Goal: Task Accomplishment & Management: Manage account settings

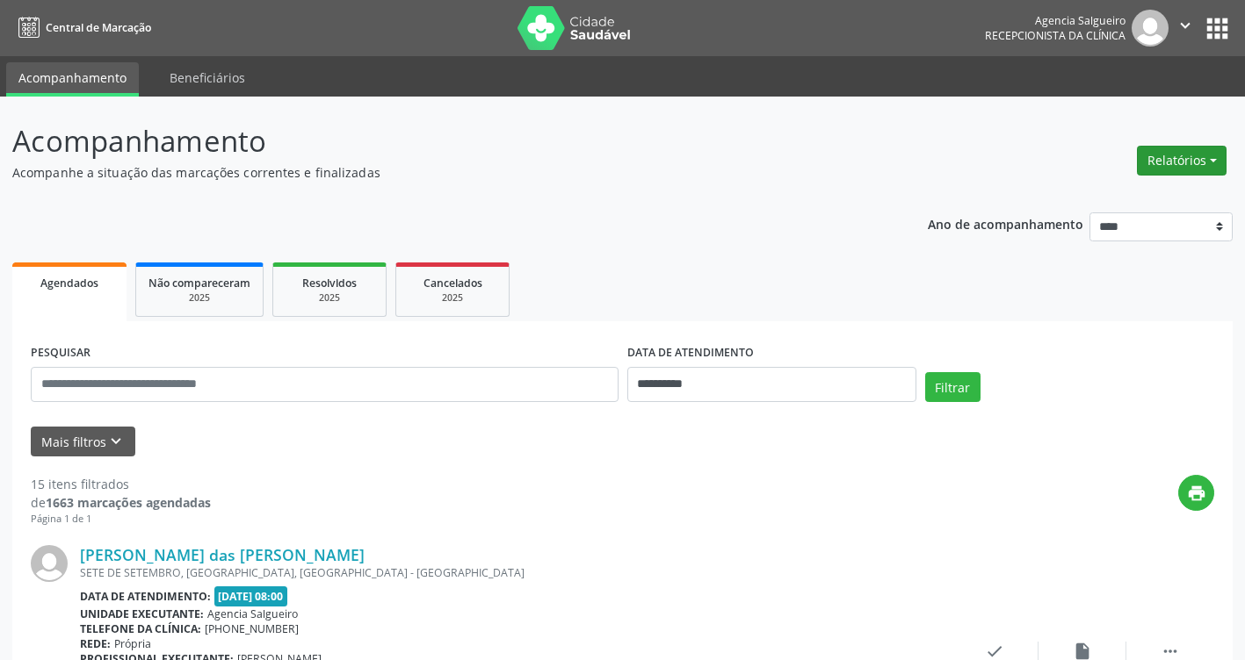
click at [1217, 158] on button "Relatórios" at bounding box center [1182, 161] width 90 height 30
click at [1137, 185] on ul "Agendamentos Procedimentos realizados" at bounding box center [1132, 210] width 191 height 63
click at [1080, 194] on link "Agendamentos" at bounding box center [1132, 198] width 189 height 25
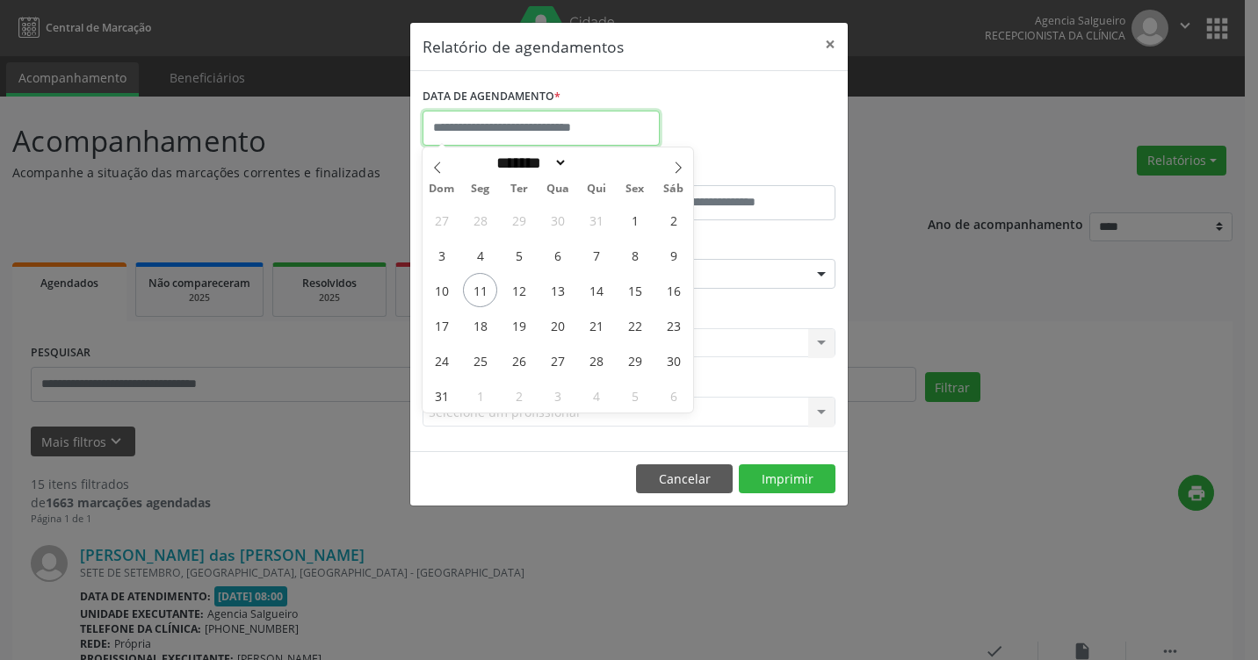
click at [533, 137] on input "text" at bounding box center [540, 128] width 237 height 35
click at [524, 292] on span "12" at bounding box center [519, 290] width 34 height 34
type input "**********"
click at [524, 292] on span "12" at bounding box center [519, 290] width 34 height 34
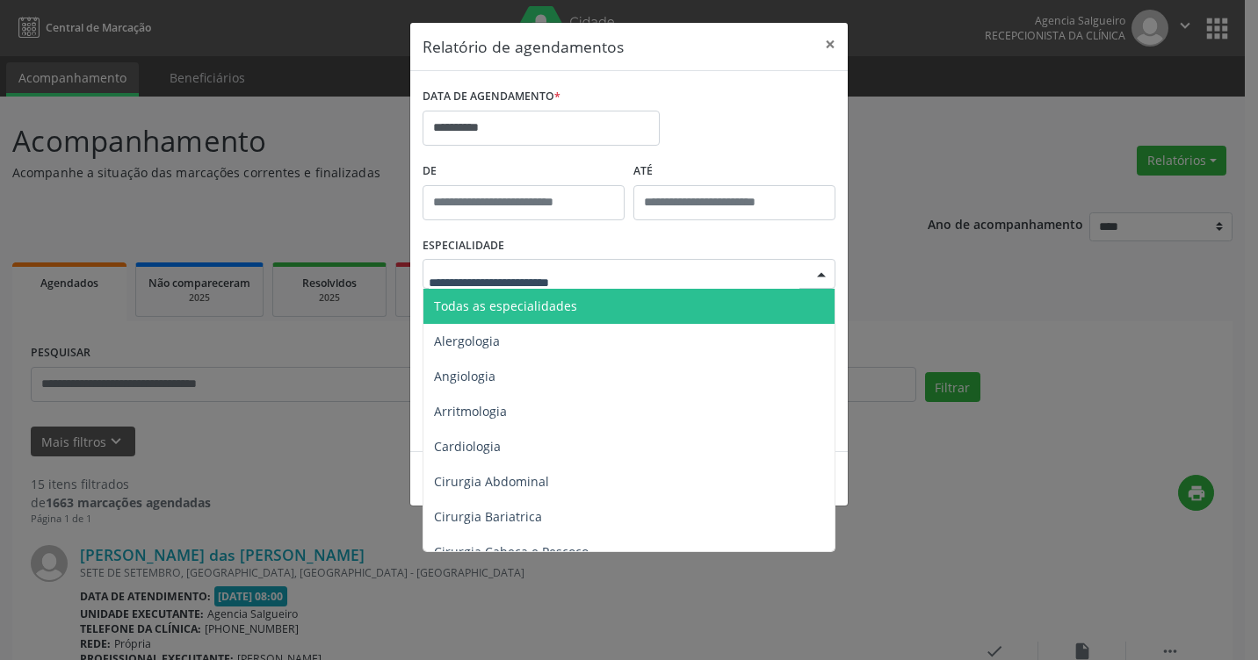
click at [820, 271] on div at bounding box center [821, 275] width 26 height 30
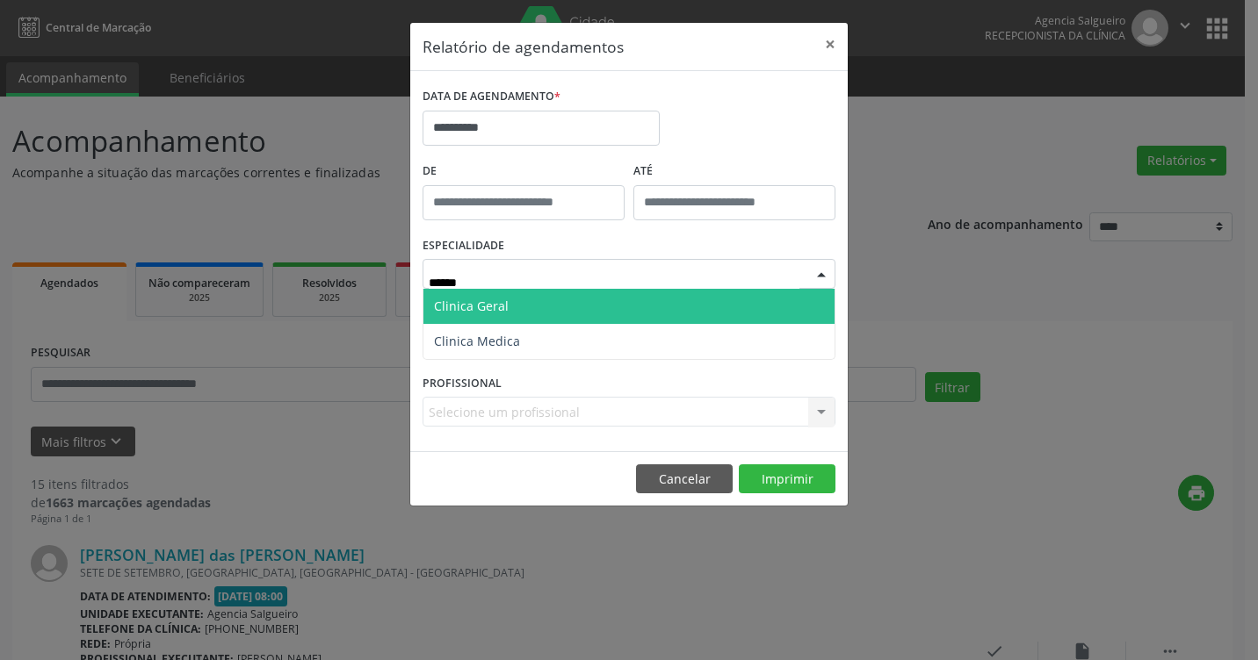
type input "*******"
click at [628, 310] on span "Clinica Geral" at bounding box center [628, 306] width 411 height 35
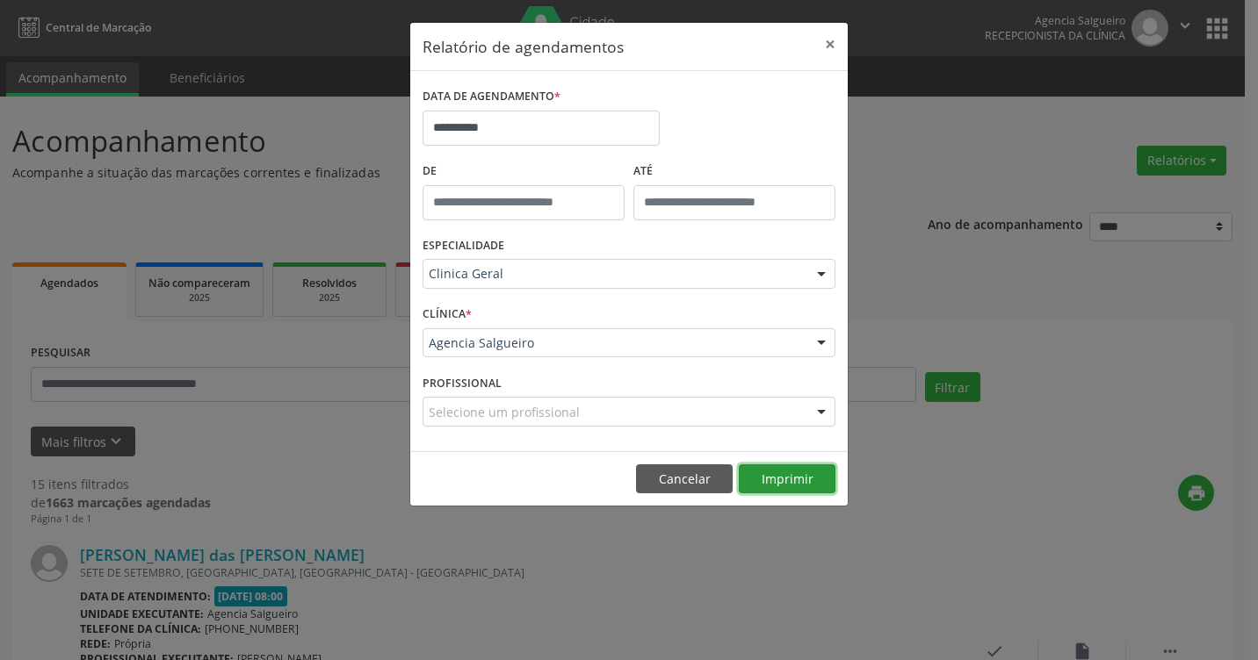
click at [792, 484] on button "Imprimir" at bounding box center [787, 480] width 97 height 30
click at [273, 205] on div "**********" at bounding box center [629, 330] width 1258 height 660
click at [828, 47] on button "×" at bounding box center [829, 44] width 35 height 43
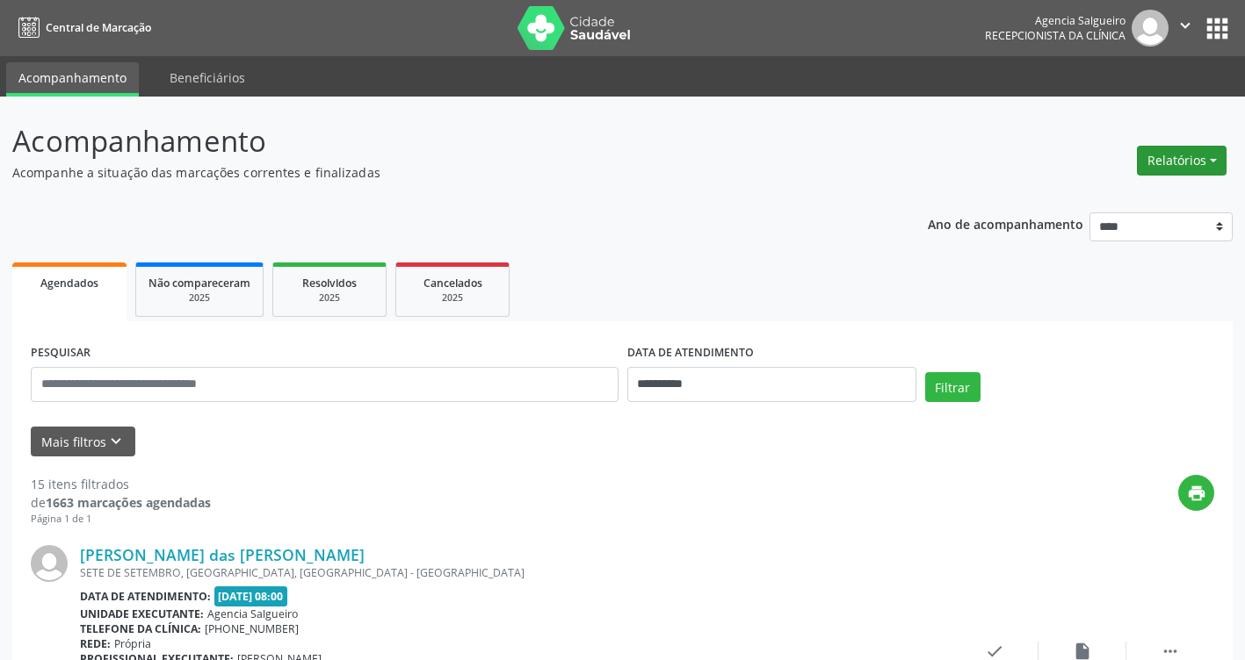
click at [1214, 160] on button "Relatórios" at bounding box center [1182, 161] width 90 height 30
click at [1123, 196] on link "Agendamentos" at bounding box center [1132, 198] width 189 height 25
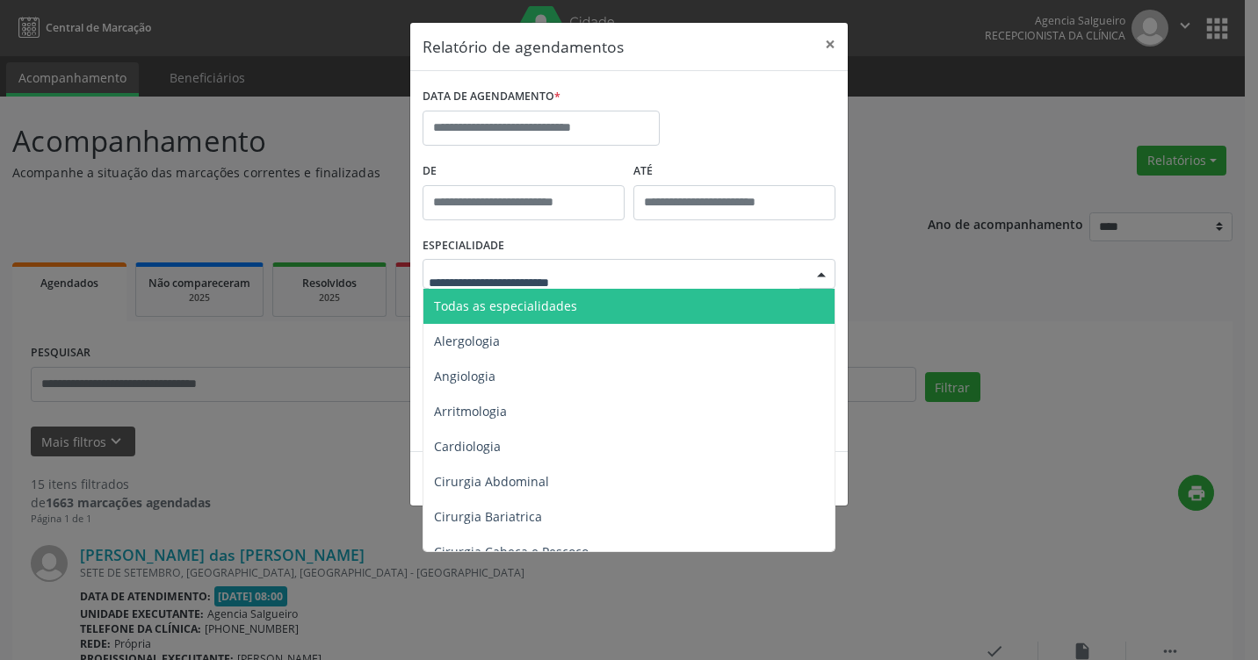
click at [781, 266] on input "text" at bounding box center [614, 282] width 371 height 35
click at [568, 275] on input "text" at bounding box center [614, 282] width 371 height 35
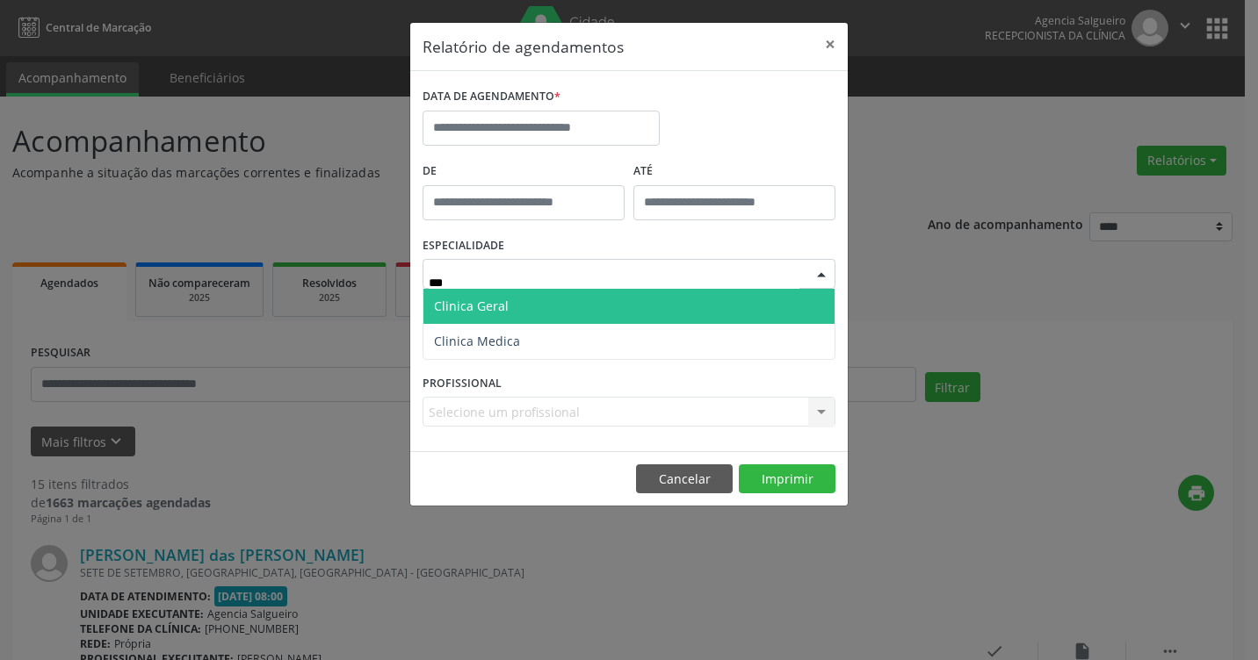
type input "****"
click at [544, 313] on span "Clinica Geral" at bounding box center [628, 306] width 411 height 35
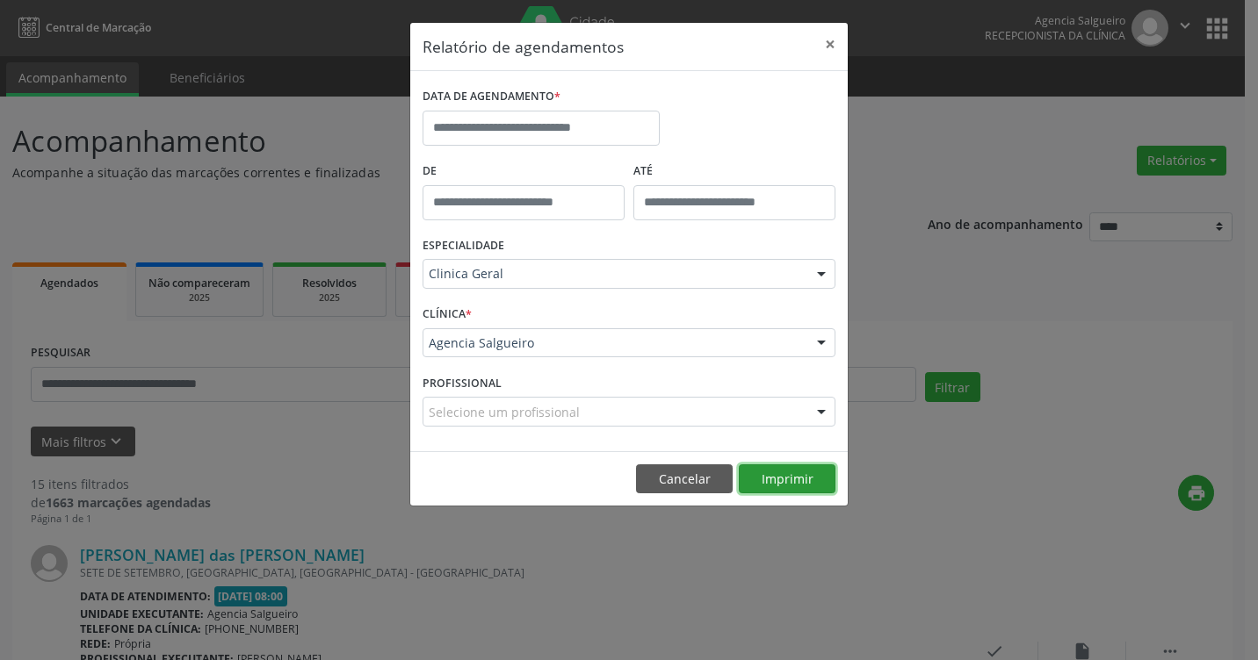
click at [771, 481] on button "Imprimir" at bounding box center [787, 480] width 97 height 30
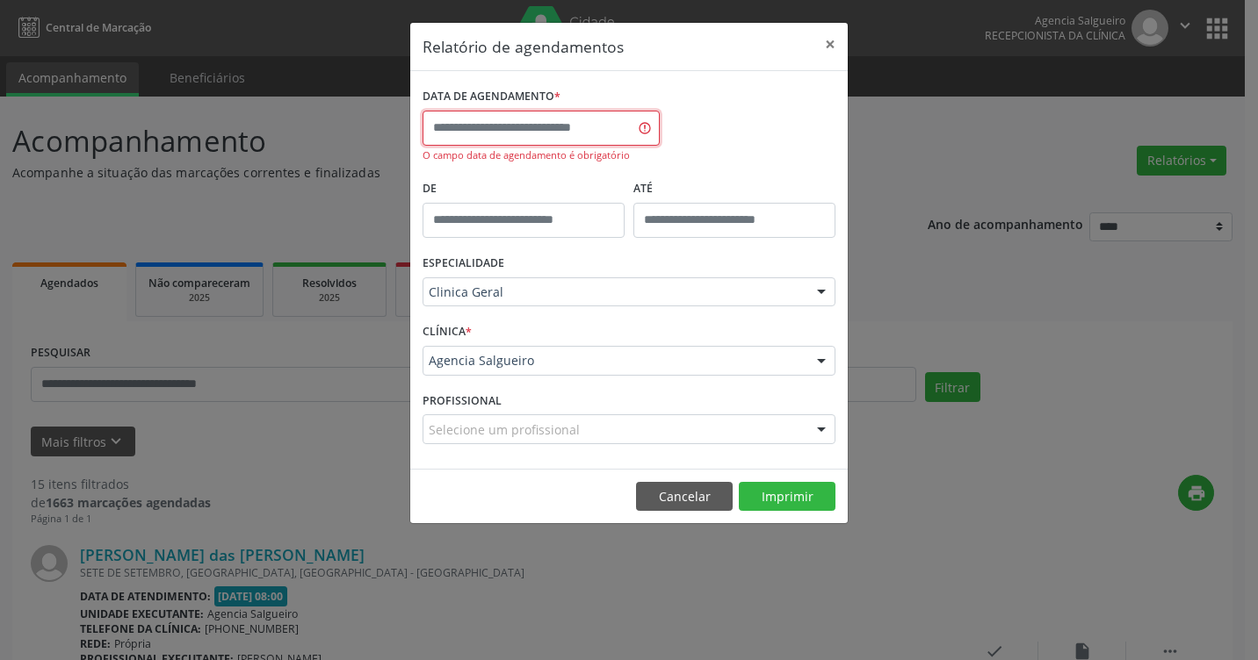
click at [589, 134] on input "text" at bounding box center [540, 128] width 237 height 35
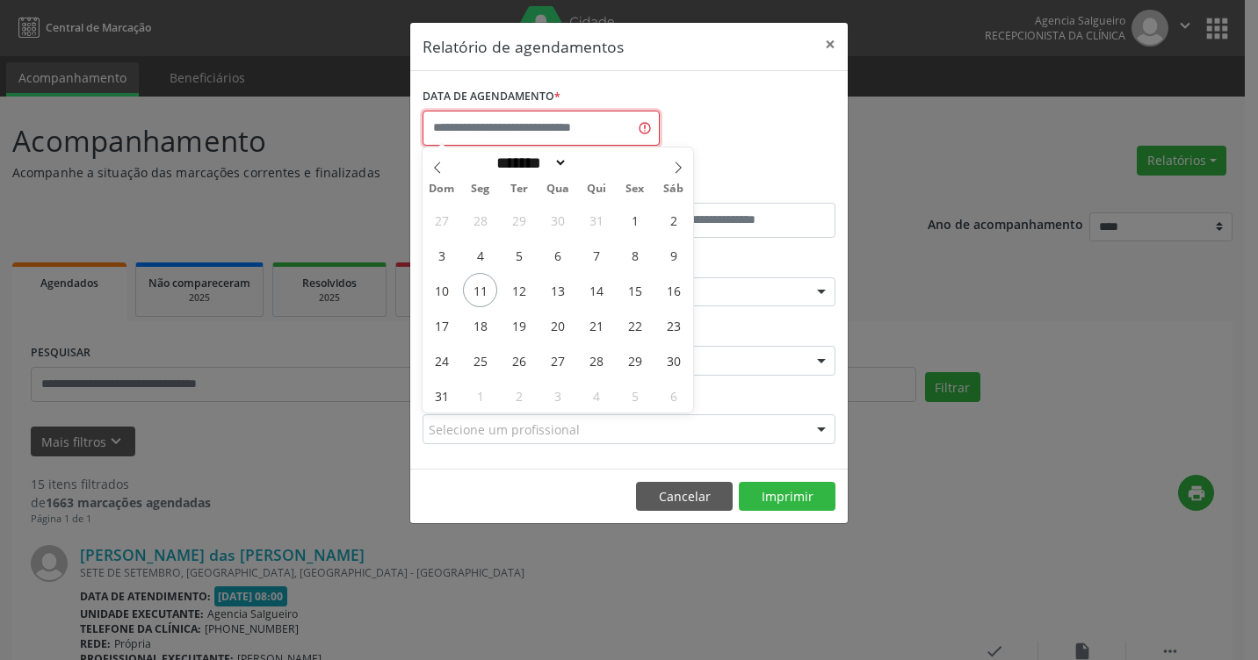
click at [589, 134] on input "text" at bounding box center [540, 128] width 237 height 35
click at [520, 295] on span "12" at bounding box center [519, 290] width 34 height 34
type input "**********"
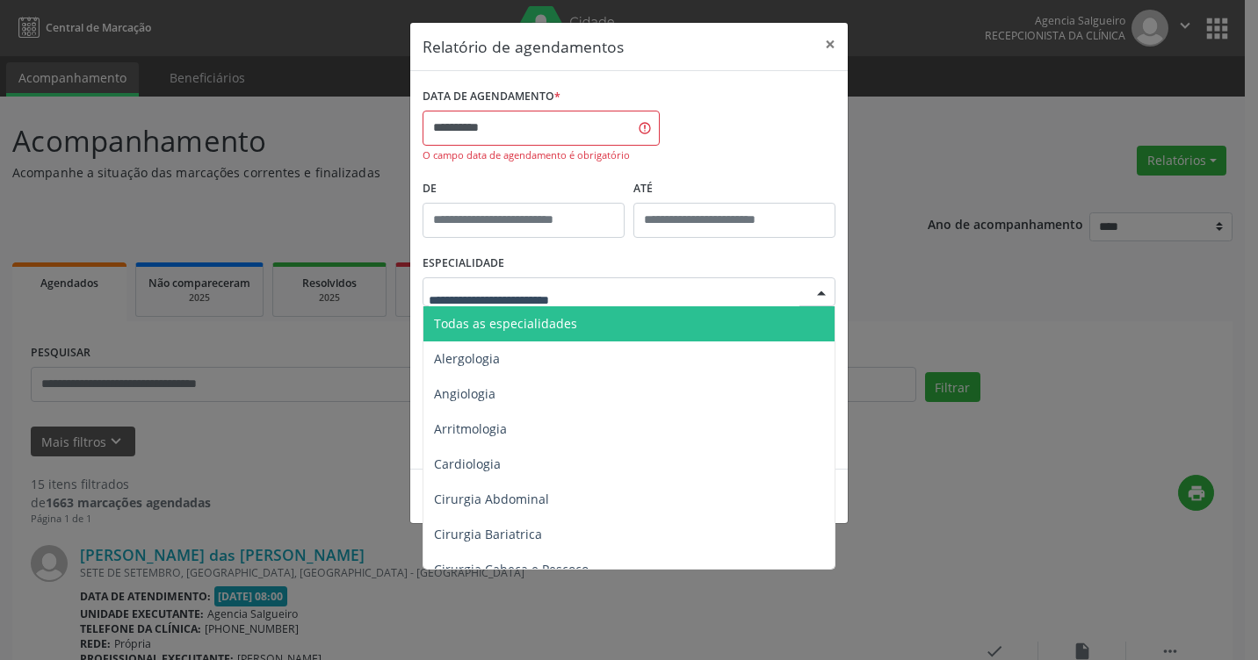
click at [815, 288] on div at bounding box center [821, 293] width 26 height 30
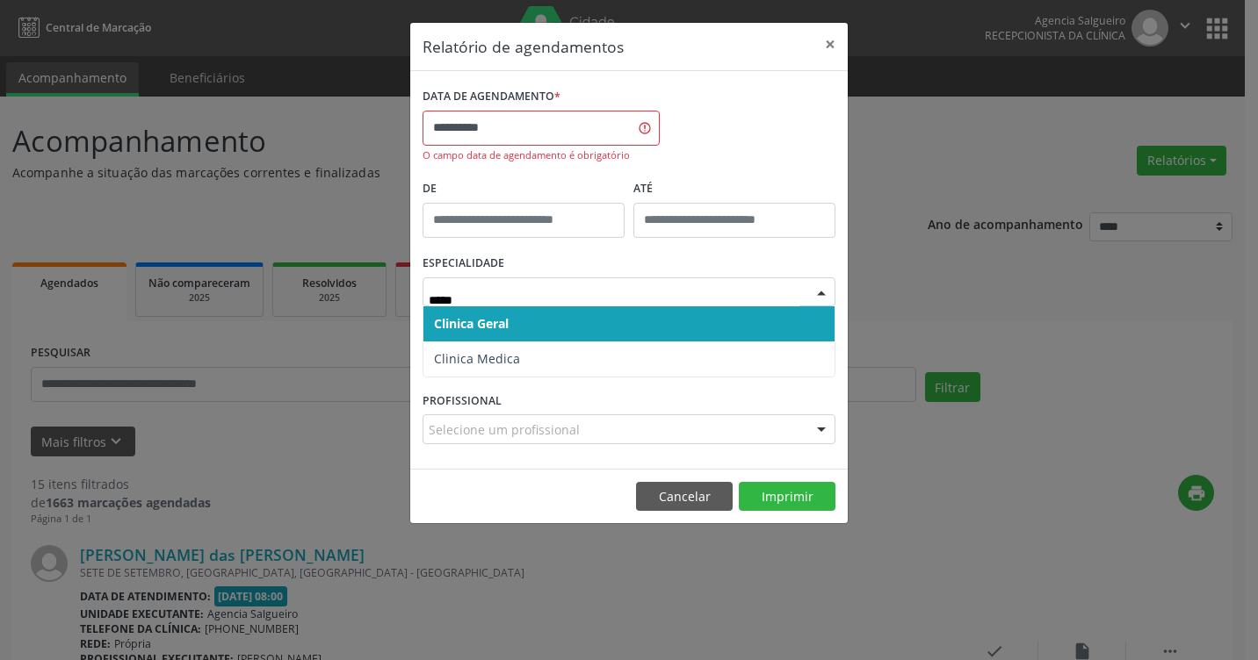
click at [676, 339] on span "Clinica Geral" at bounding box center [628, 324] width 411 height 35
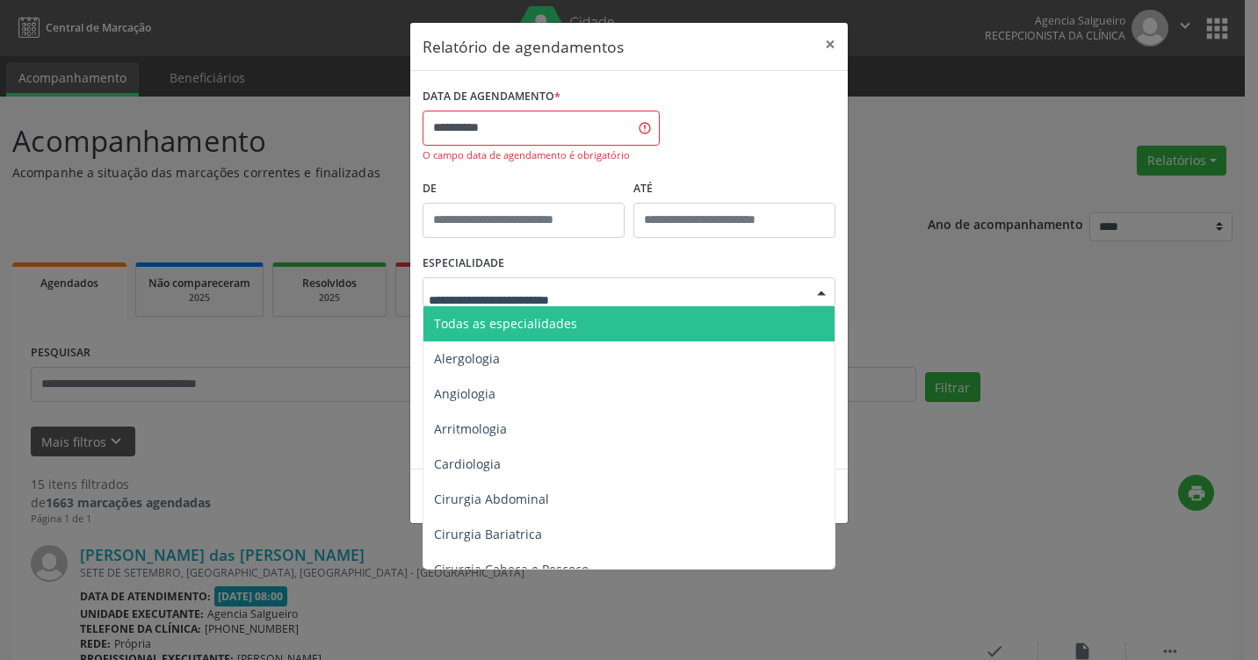
click at [830, 293] on div at bounding box center [821, 293] width 26 height 30
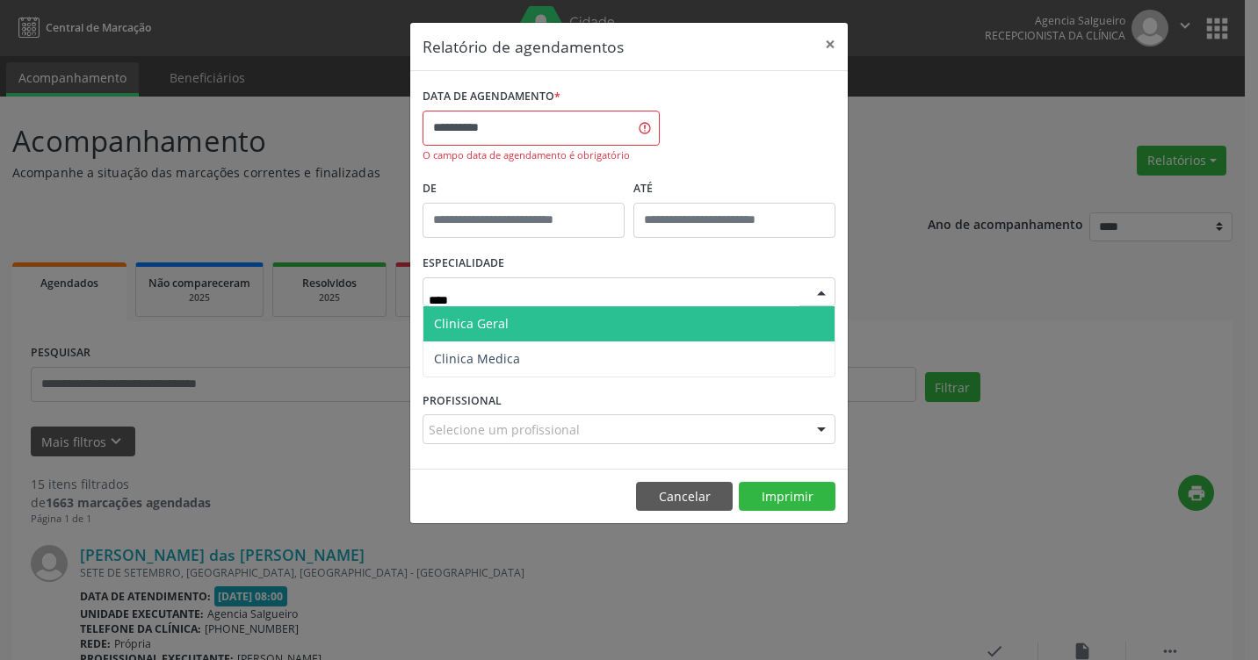
type input "*****"
click at [669, 317] on span "Clinica Geral" at bounding box center [628, 324] width 411 height 35
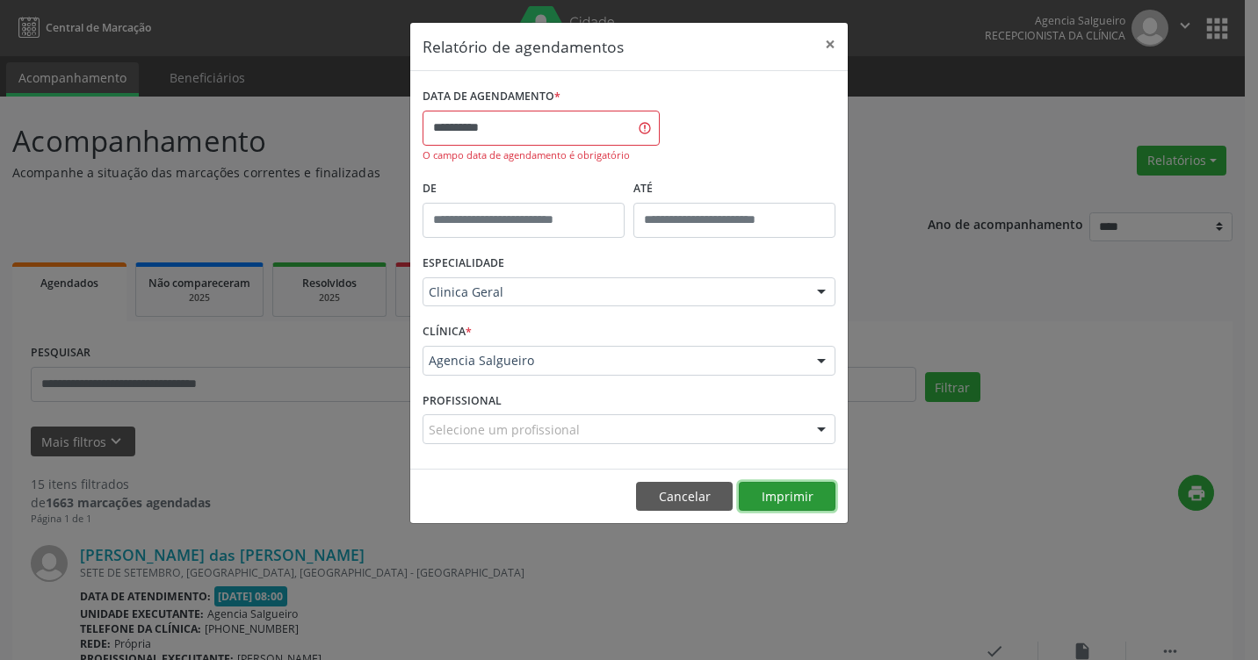
click at [808, 494] on button "Imprimir" at bounding box center [787, 497] width 97 height 30
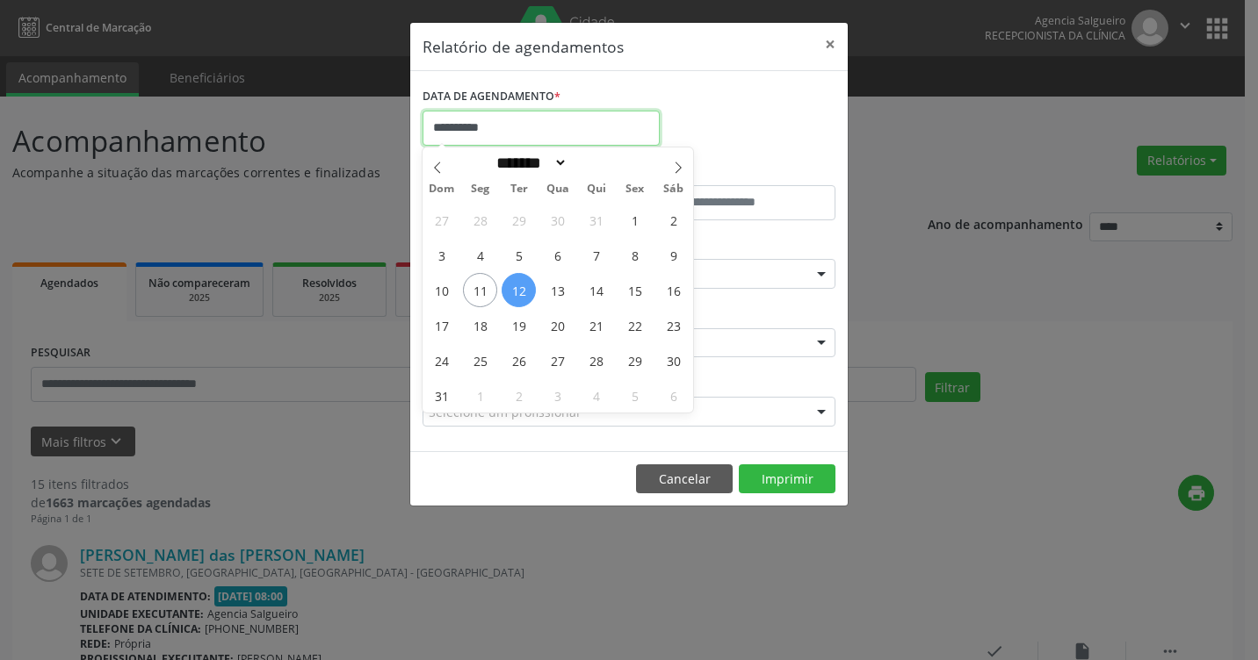
click at [538, 128] on input "**********" at bounding box center [540, 128] width 237 height 35
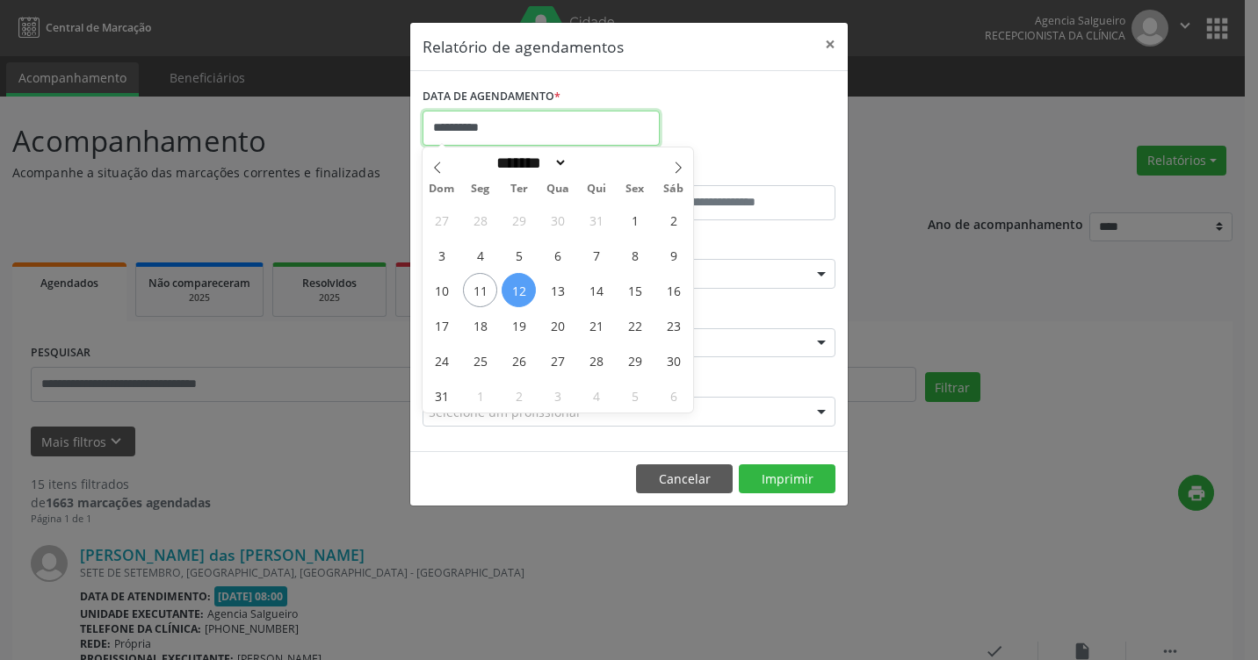
click at [538, 128] on input "**********" at bounding box center [540, 128] width 237 height 35
drag, startPoint x: 538, startPoint y: 128, endPoint x: 480, endPoint y: 284, distance: 165.9
click at [480, 284] on span "11" at bounding box center [480, 290] width 34 height 34
type input "**********"
click at [480, 284] on span "11" at bounding box center [480, 290] width 34 height 34
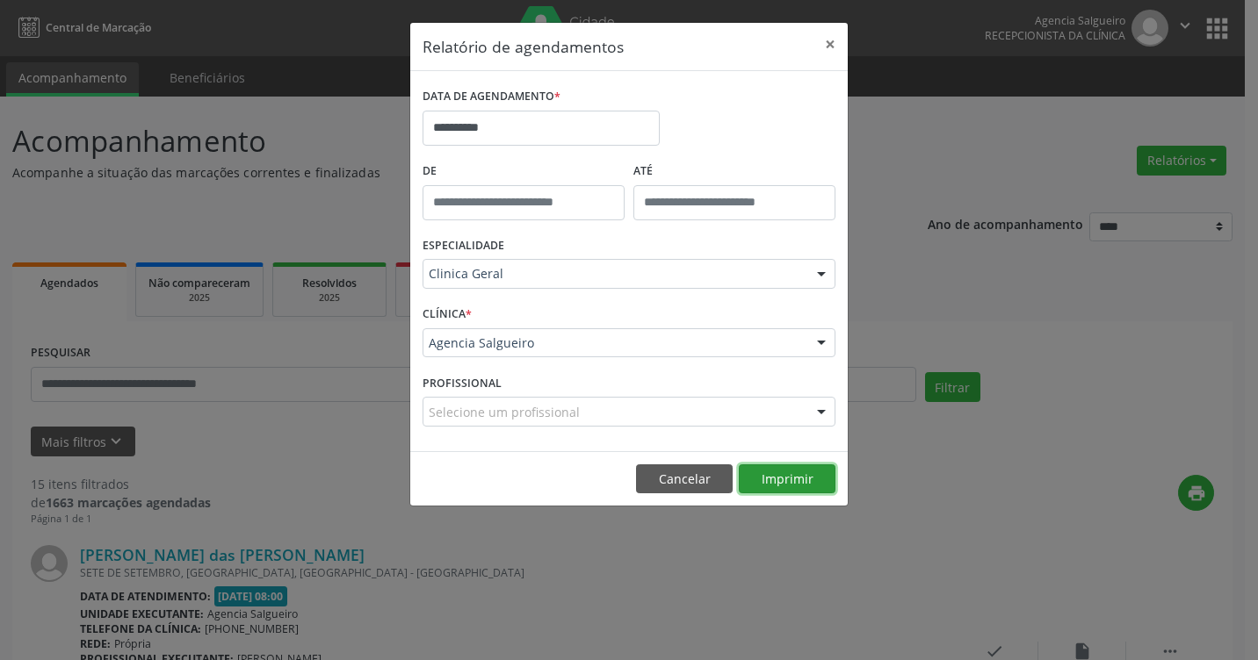
click at [808, 479] on button "Imprimir" at bounding box center [787, 480] width 97 height 30
click at [828, 47] on button "×" at bounding box center [829, 44] width 35 height 43
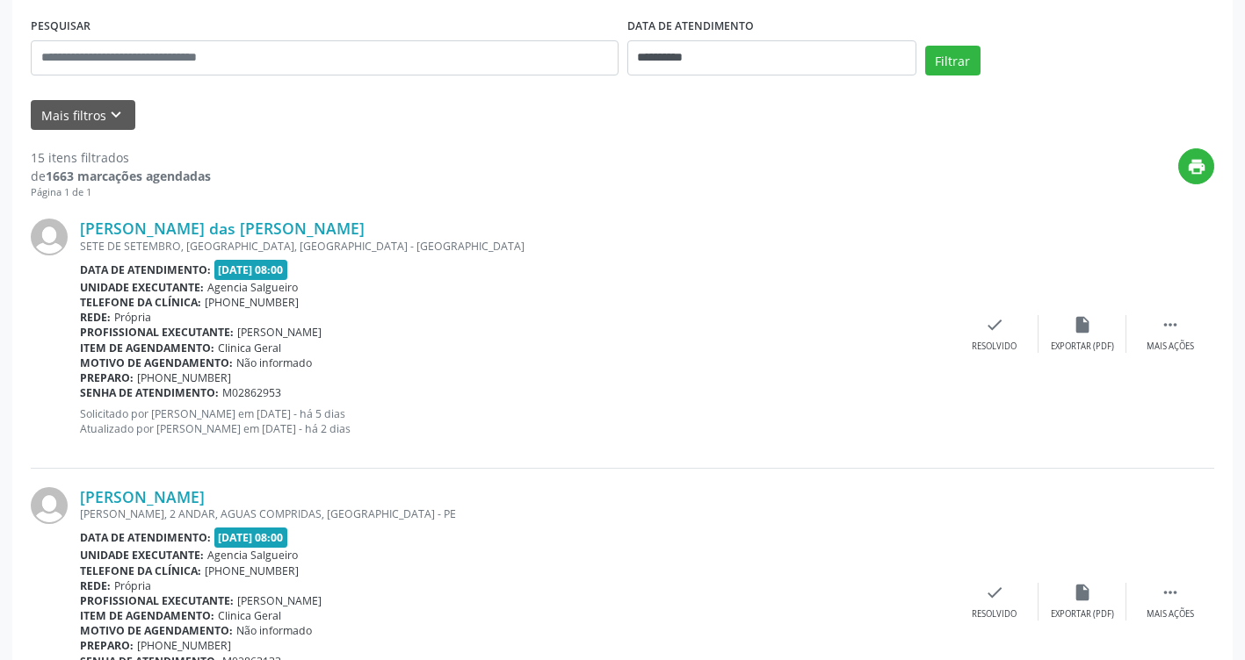
scroll to position [351, 0]
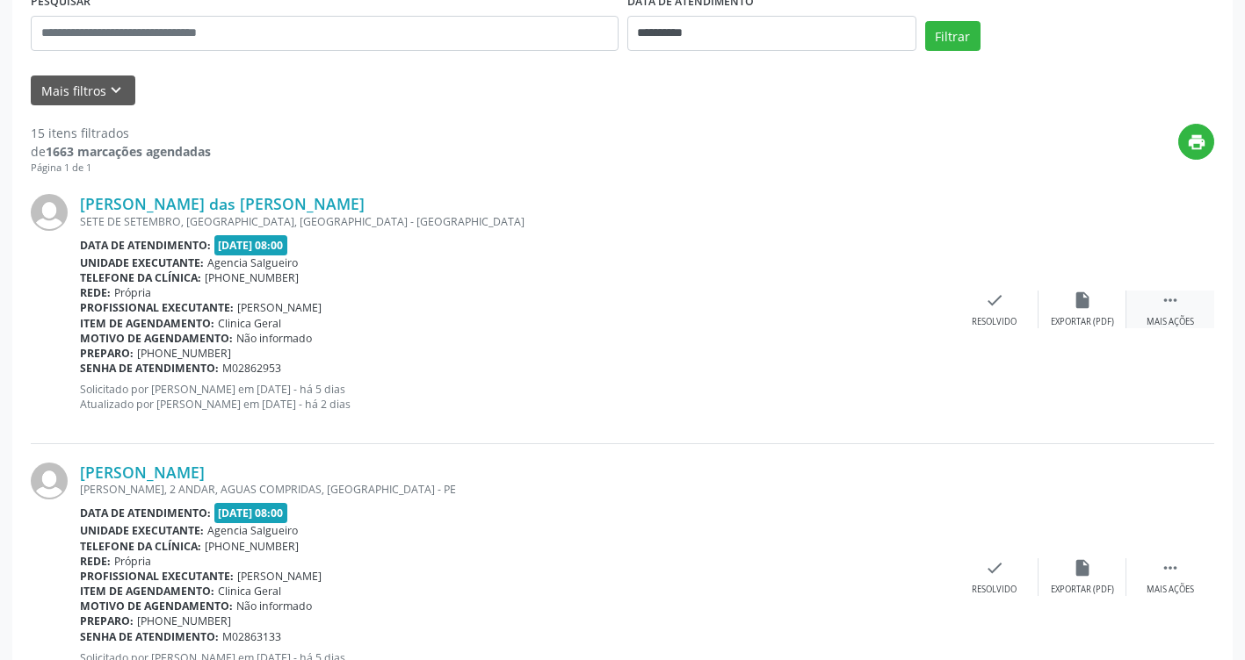
click at [1179, 301] on icon "" at bounding box center [1169, 300] width 19 height 19
click at [1093, 306] on div "alarm_off Não compareceu" at bounding box center [1082, 310] width 88 height 38
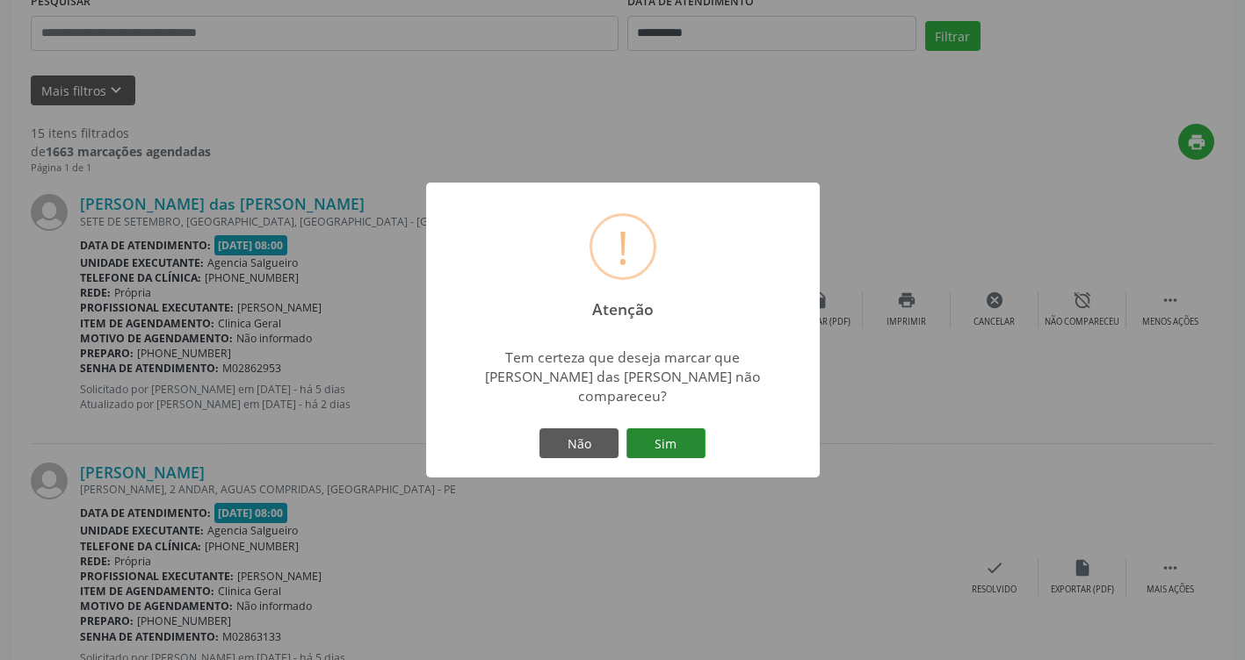
click at [673, 434] on button "Sim" at bounding box center [665, 444] width 79 height 30
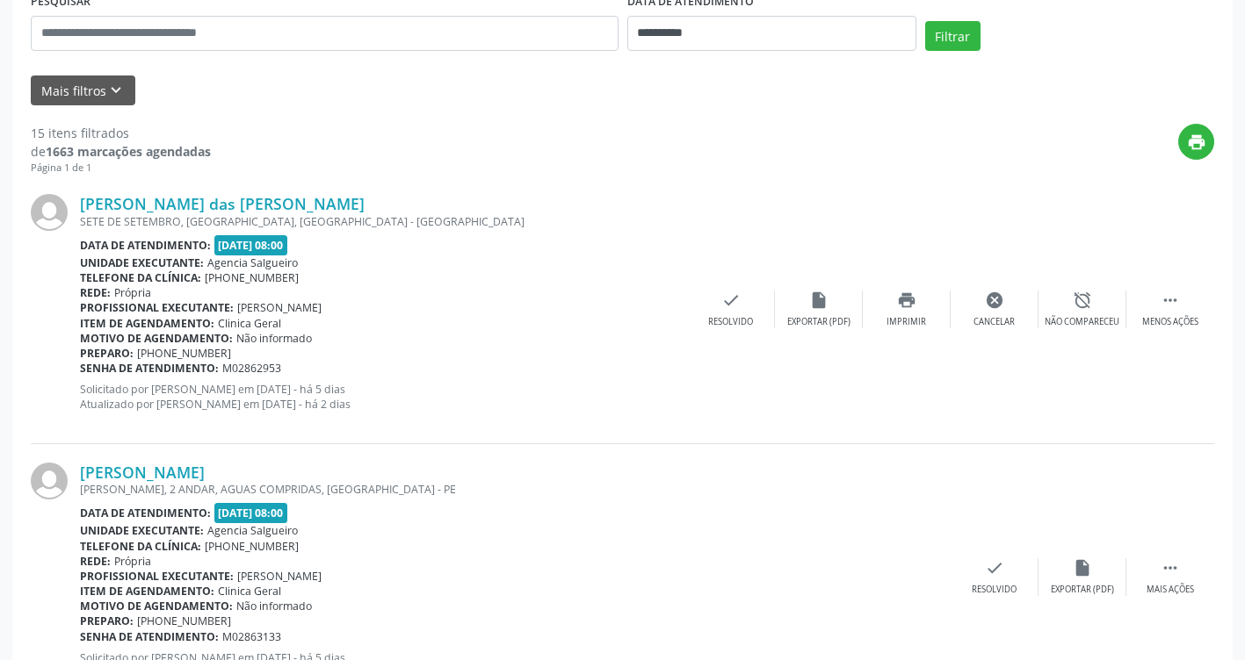
scroll to position [0, 0]
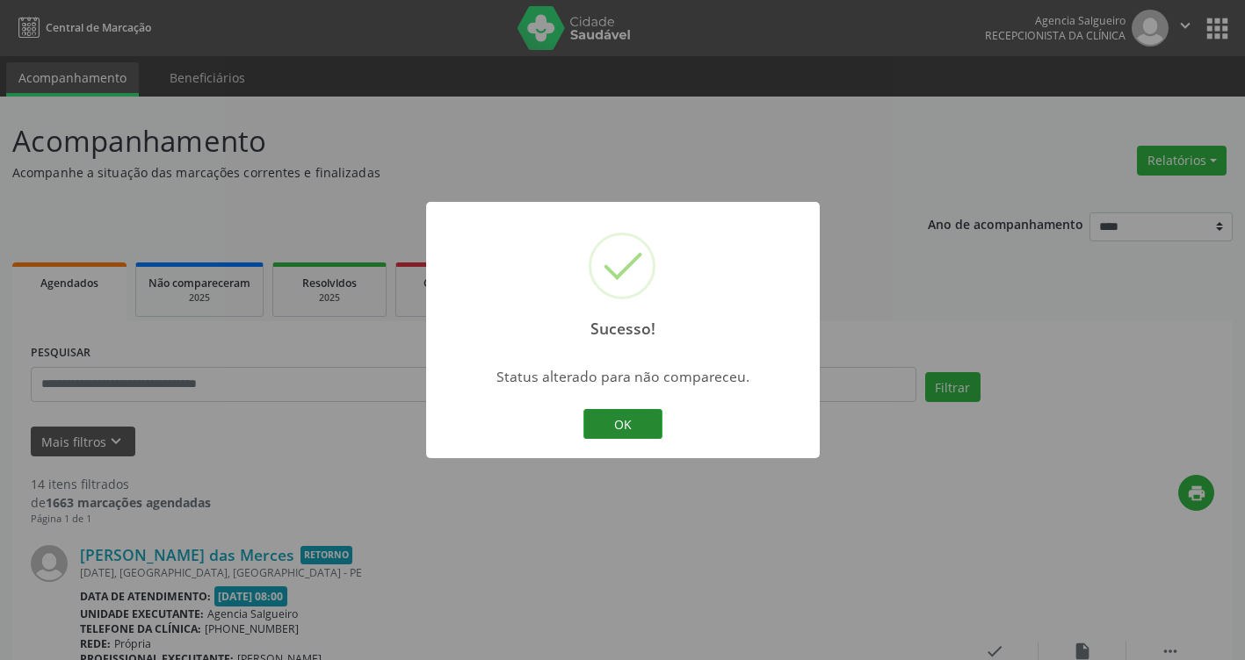
click at [638, 422] on button "OK" at bounding box center [622, 424] width 79 height 30
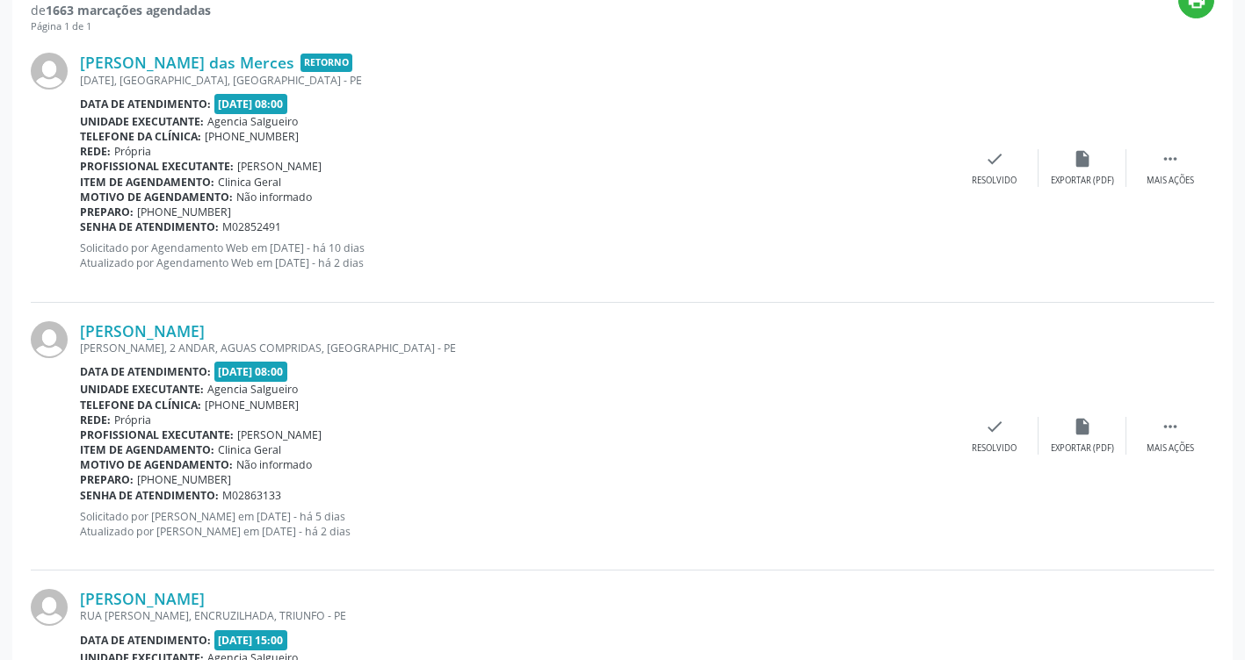
scroll to position [527, 0]
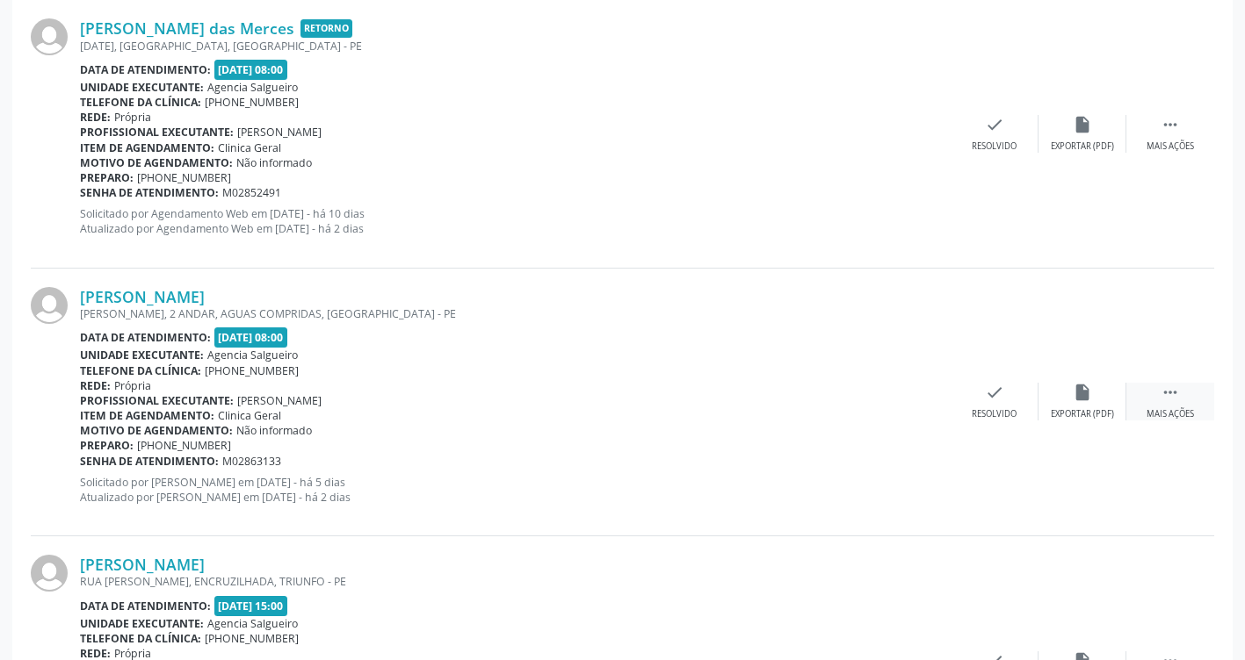
click at [1181, 393] on div " Mais ações" at bounding box center [1170, 402] width 88 height 38
click at [1079, 402] on icon "alarm_off" at bounding box center [1081, 392] width 19 height 19
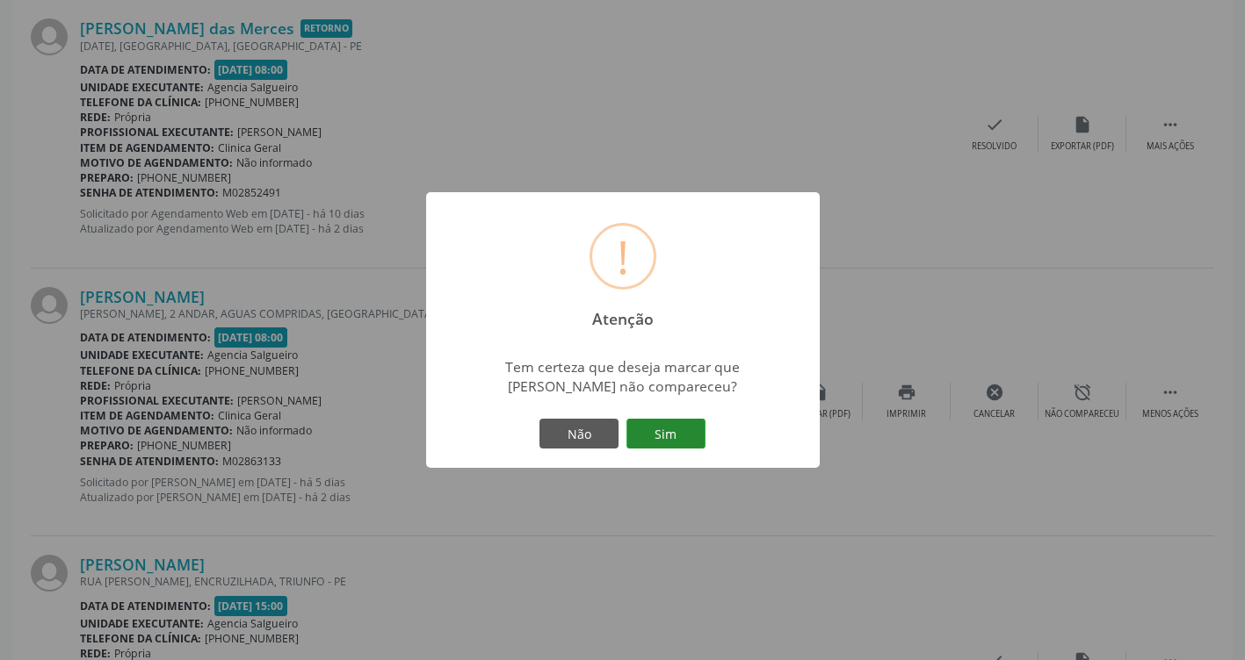
click at [654, 433] on button "Sim" at bounding box center [665, 434] width 79 height 30
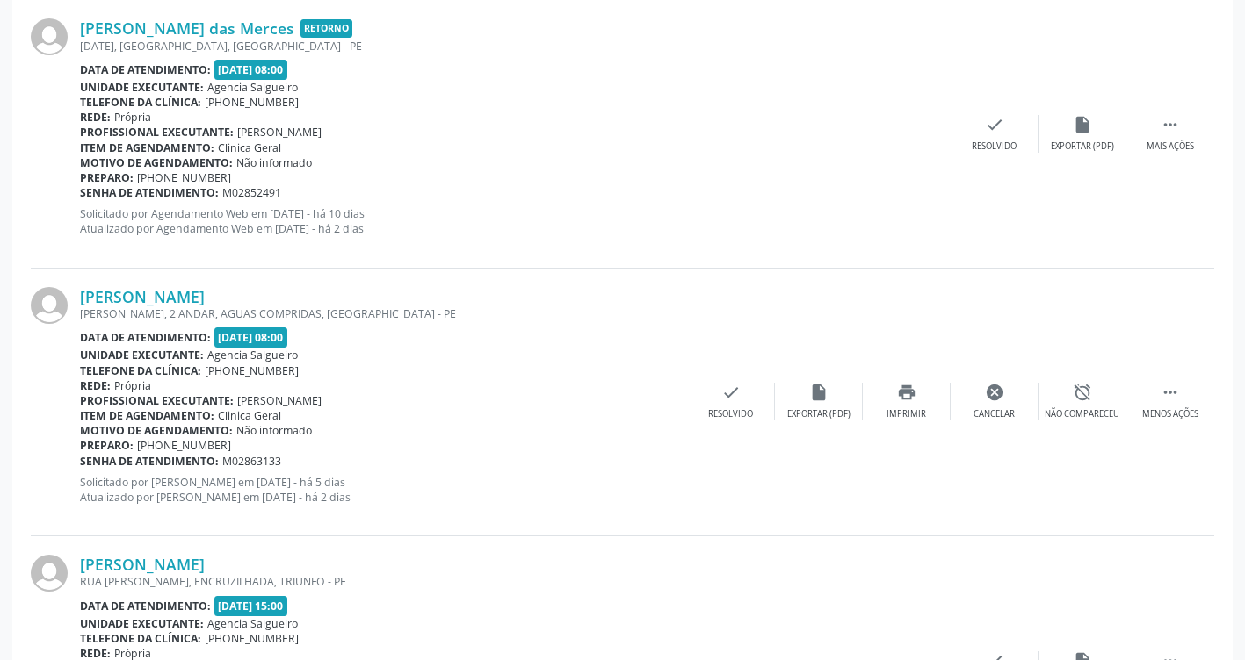
scroll to position [0, 0]
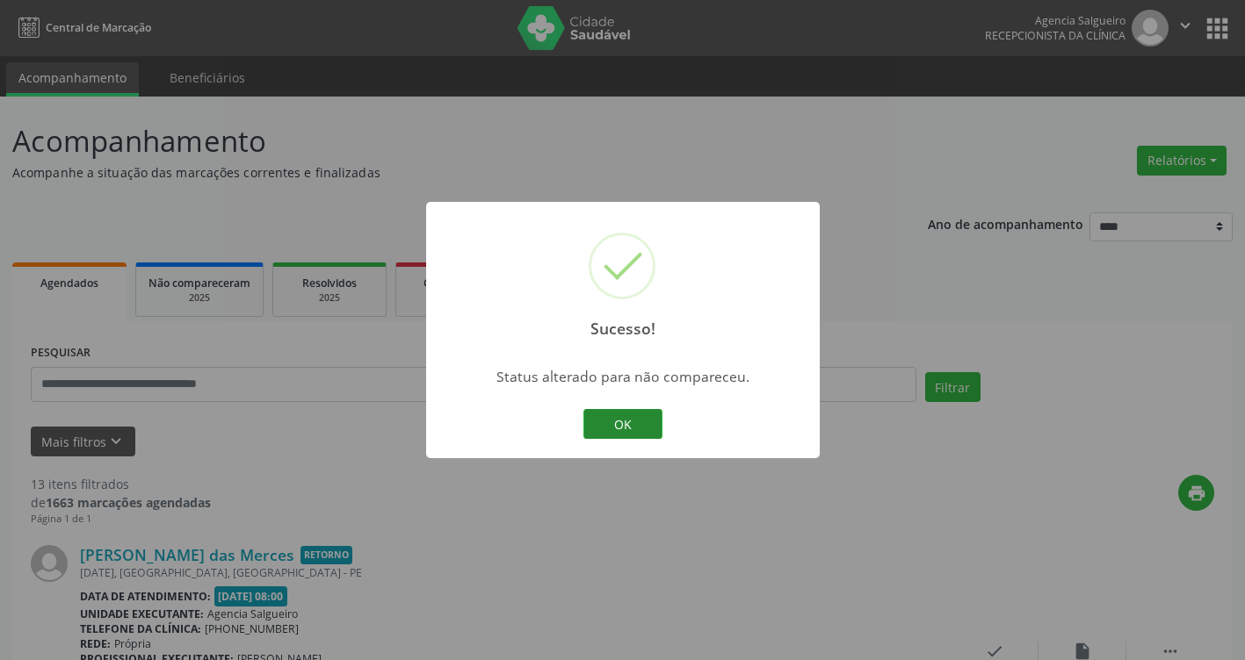
click at [641, 430] on button "OK" at bounding box center [622, 424] width 79 height 30
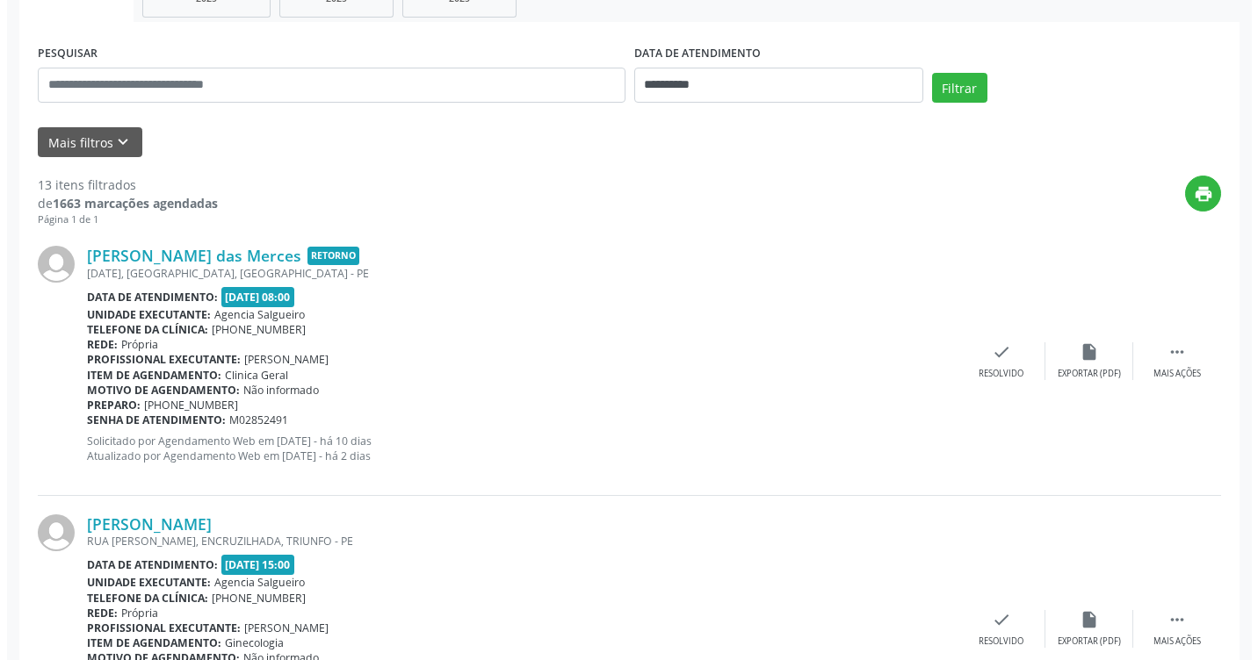
scroll to position [263, 0]
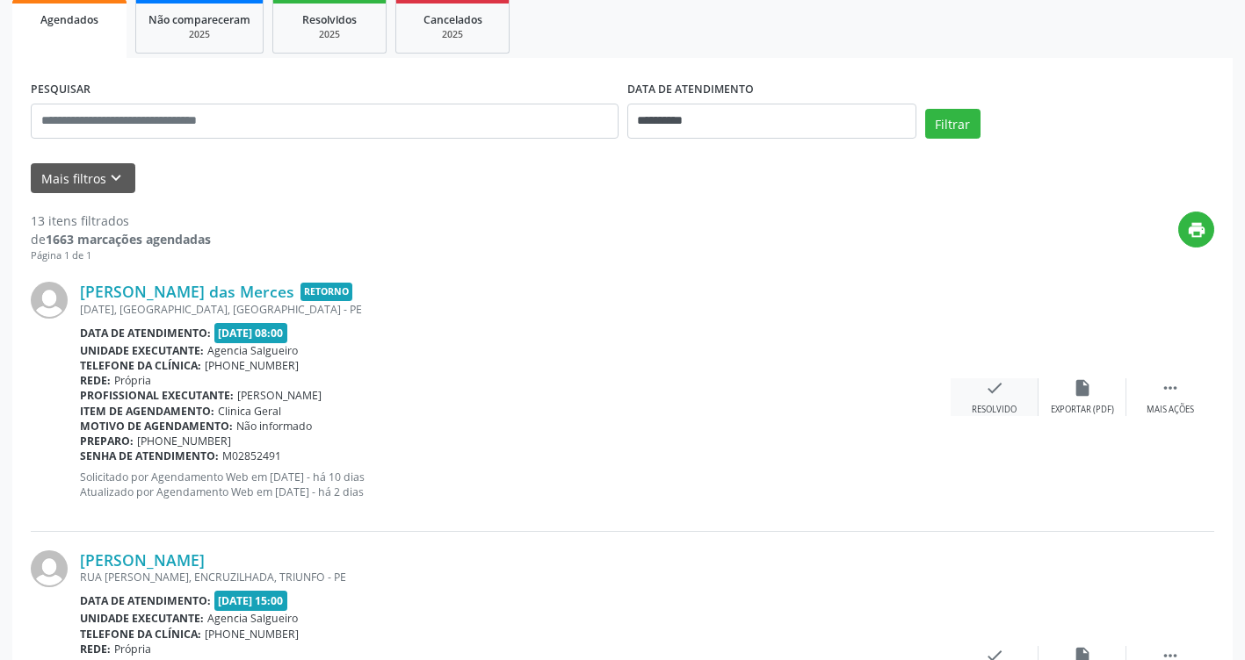
click at [996, 406] on div "Resolvido" at bounding box center [993, 410] width 45 height 12
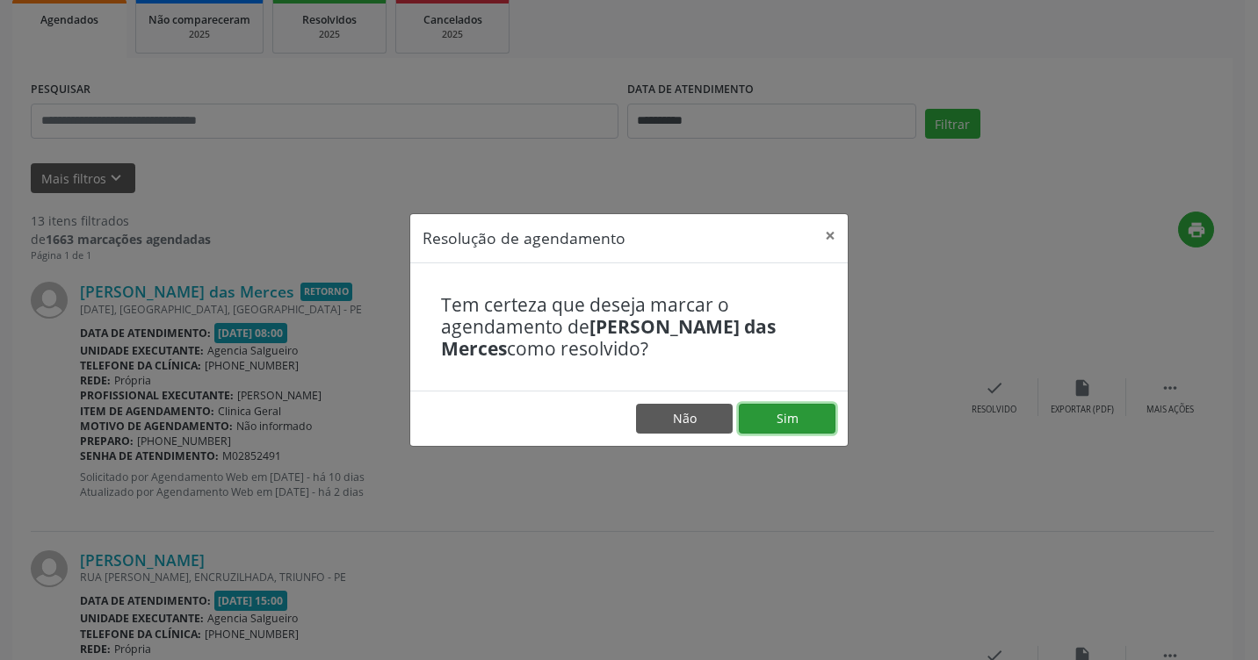
click at [793, 420] on button "Sim" at bounding box center [787, 419] width 97 height 30
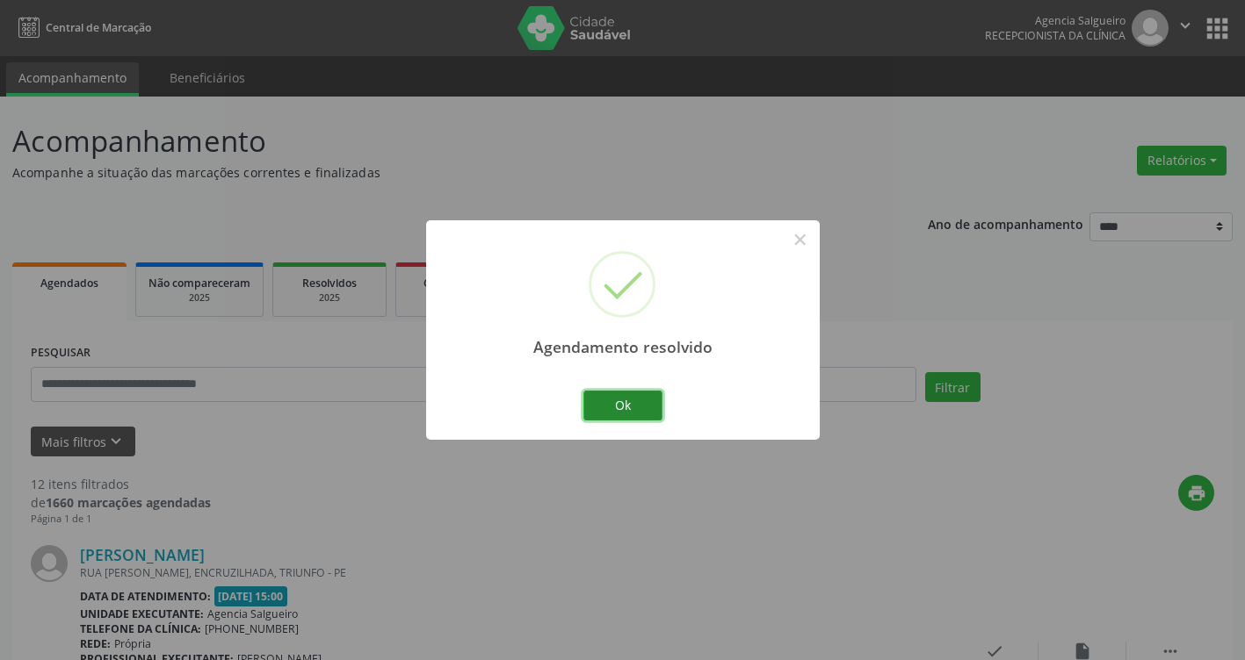
click at [643, 407] on button "Ok" at bounding box center [622, 406] width 79 height 30
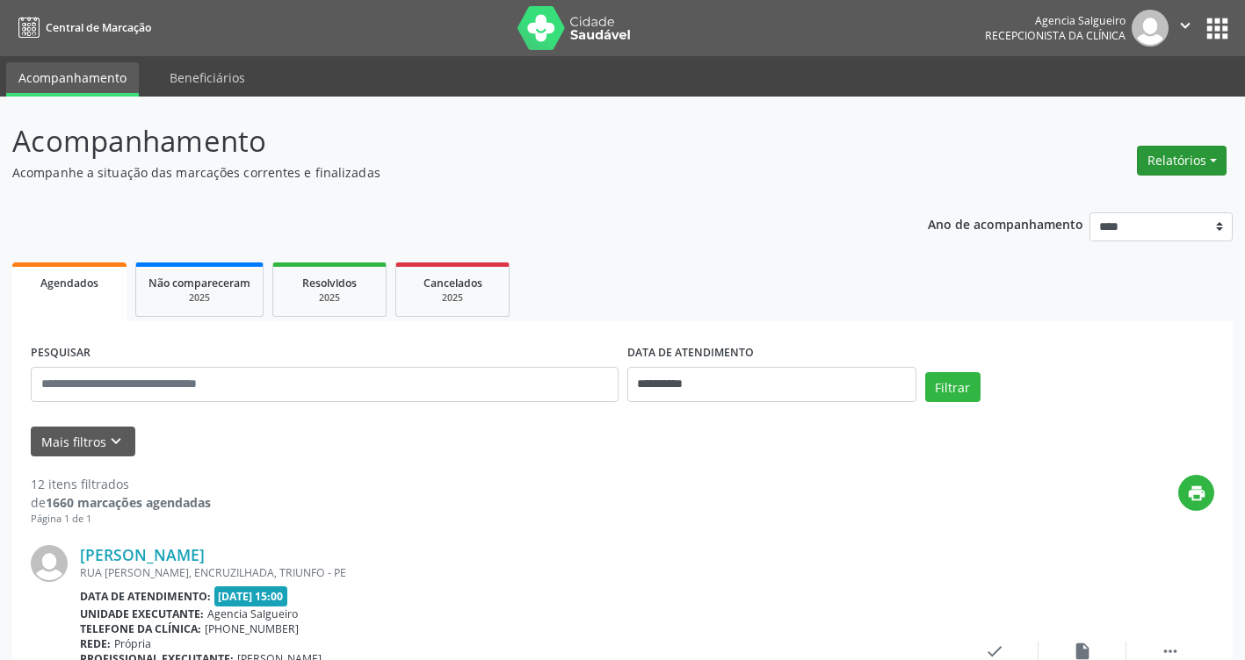
click at [1213, 159] on button "Relatórios" at bounding box center [1182, 161] width 90 height 30
click at [1102, 198] on link "Agendamentos" at bounding box center [1132, 198] width 189 height 25
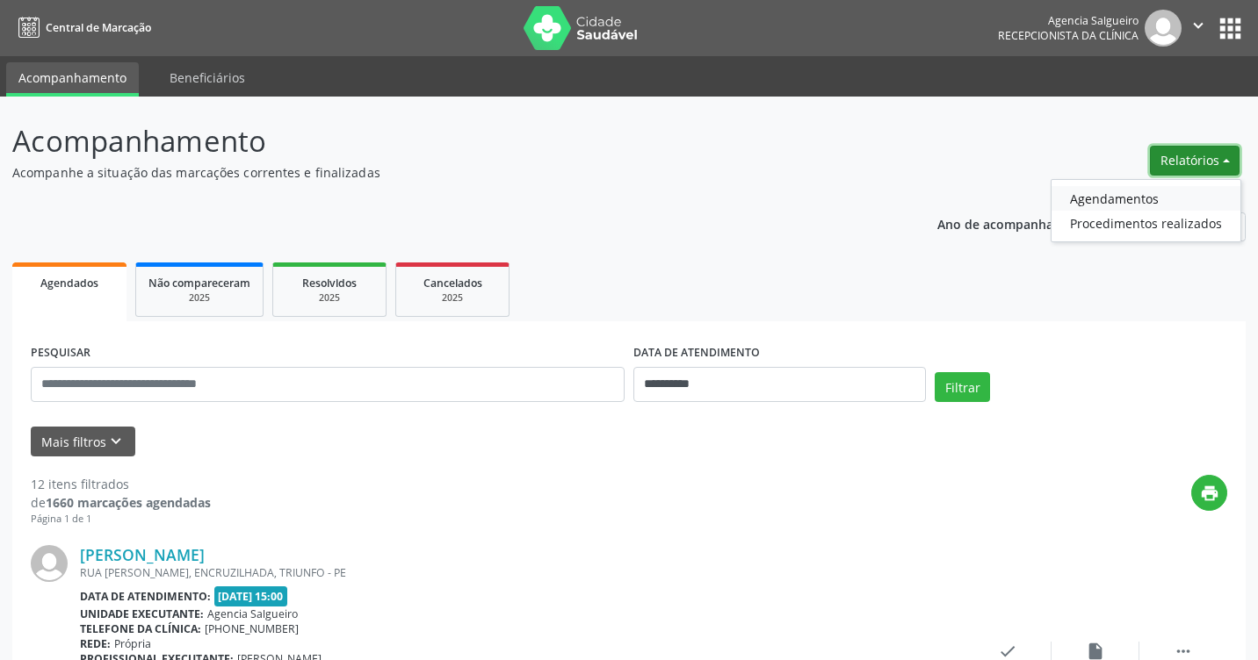
select select "*"
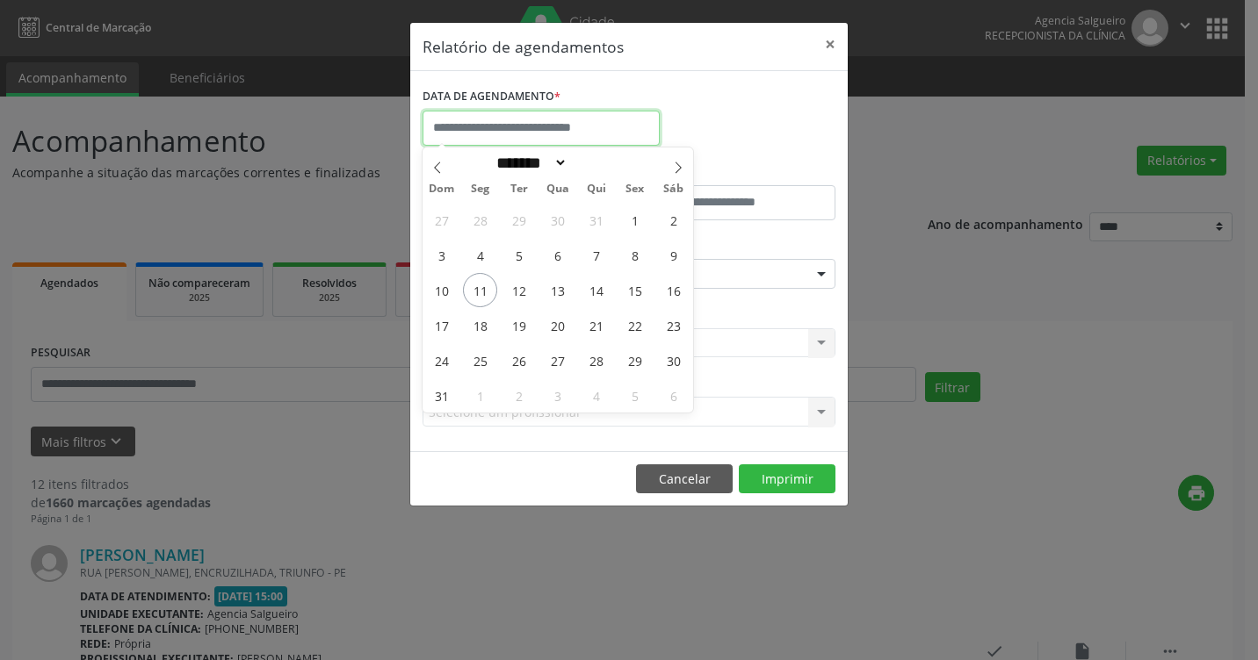
click at [535, 126] on input "text" at bounding box center [540, 128] width 237 height 35
click at [486, 294] on span "11" at bounding box center [480, 290] width 34 height 34
type input "**********"
click at [522, 284] on span "12" at bounding box center [519, 290] width 34 height 34
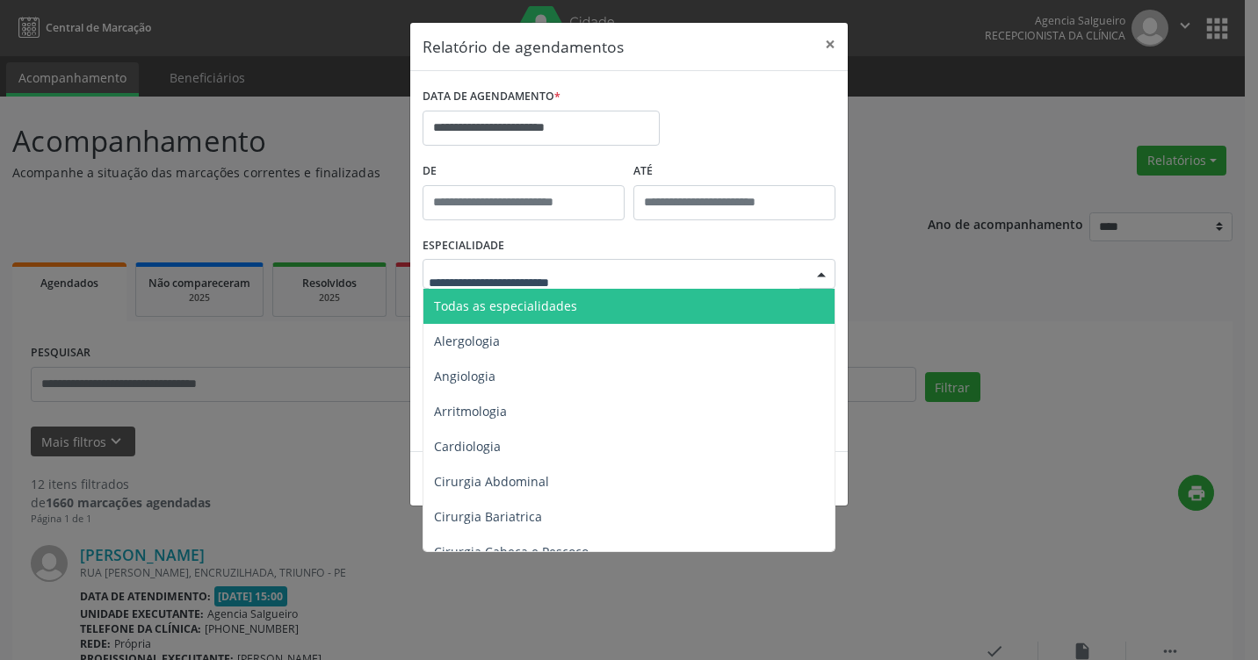
click at [600, 290] on span "Todas as especialidades" at bounding box center [630, 306] width 414 height 35
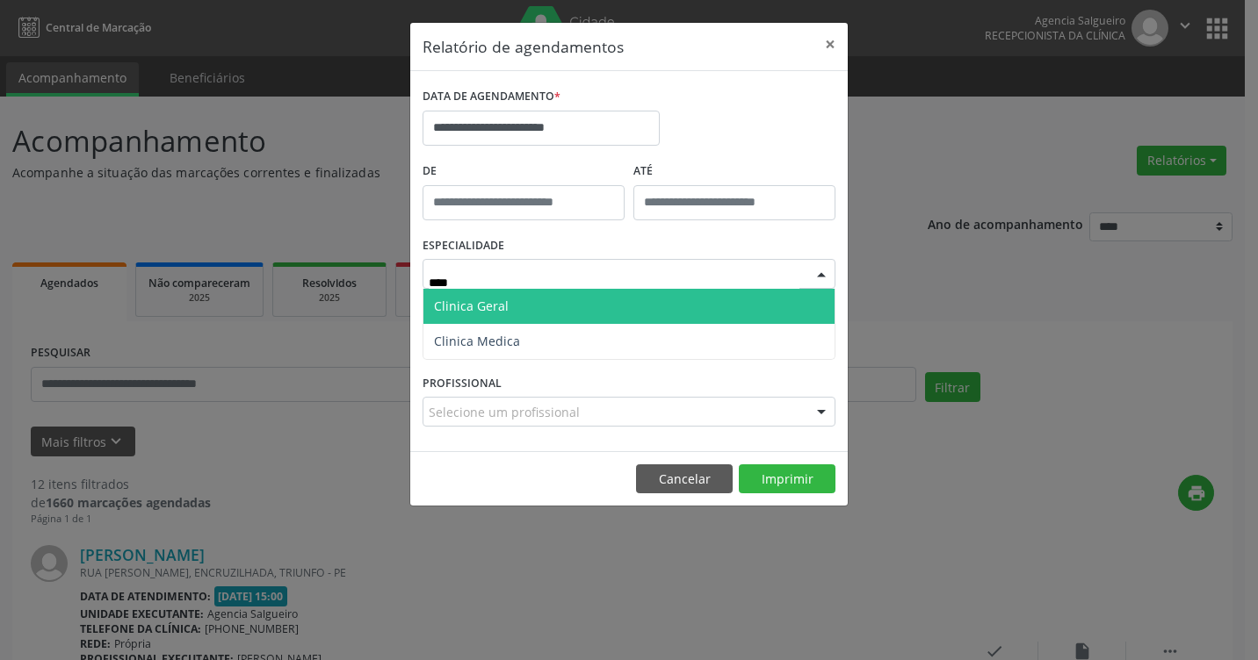
type input "*****"
click at [639, 293] on span "Clinica Geral" at bounding box center [628, 306] width 411 height 35
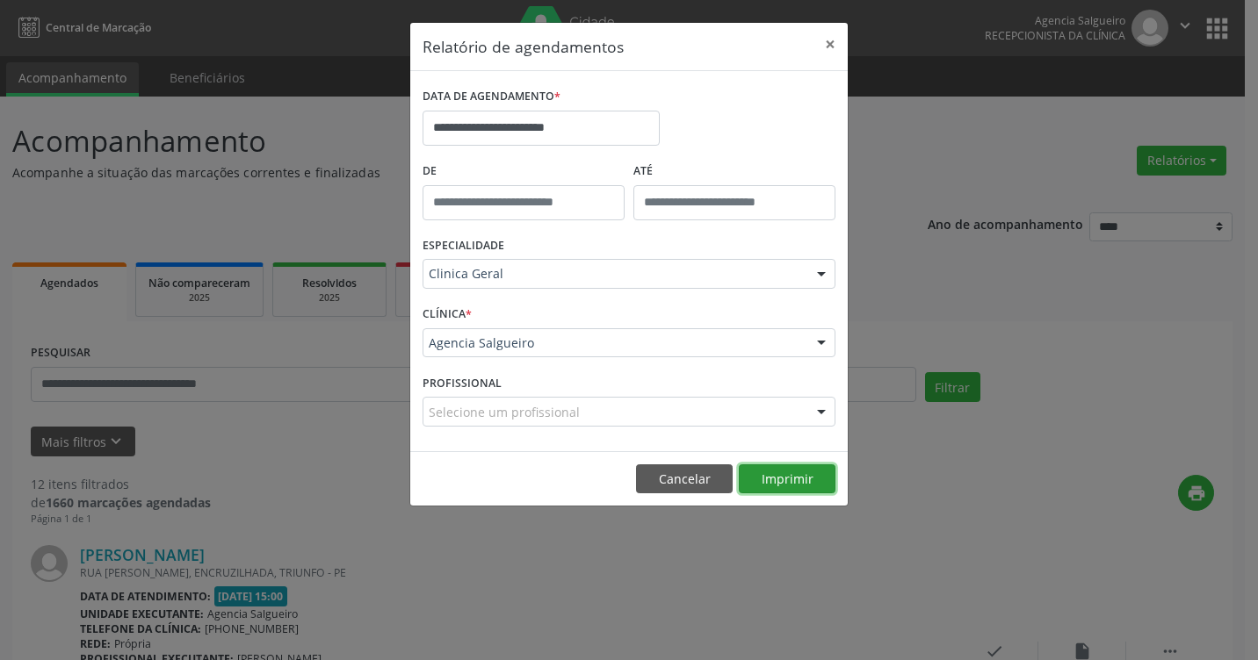
click at [794, 482] on button "Imprimir" at bounding box center [787, 480] width 97 height 30
click at [584, 118] on input "**********" at bounding box center [540, 128] width 237 height 35
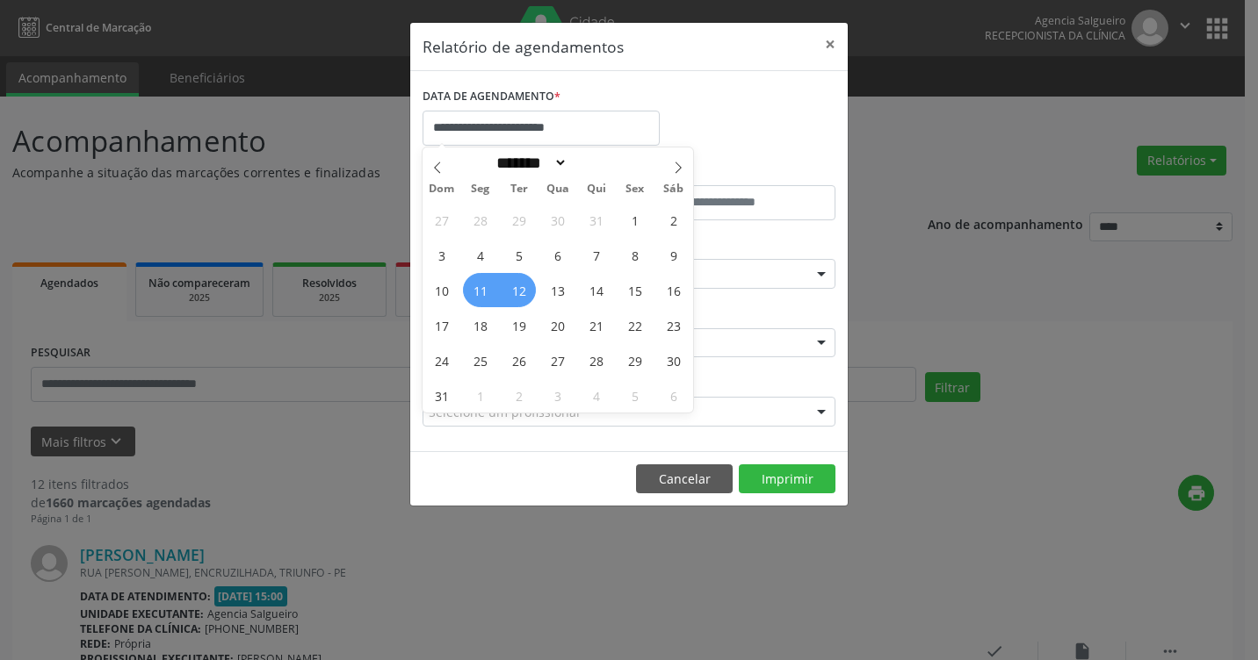
click at [521, 294] on span "12" at bounding box center [519, 290] width 34 height 34
type input "**********"
click at [521, 294] on span "12" at bounding box center [519, 290] width 34 height 34
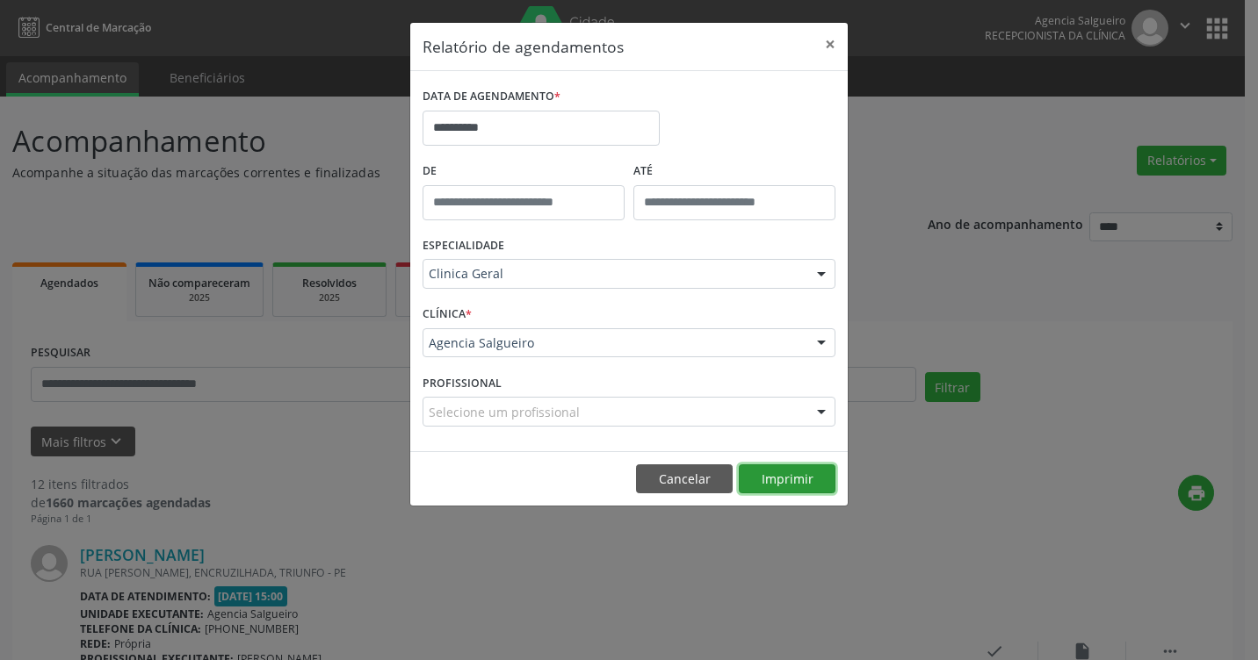
click at [829, 486] on button "Imprimir" at bounding box center [787, 480] width 97 height 30
click at [769, 478] on button "Imprimir" at bounding box center [787, 480] width 97 height 30
click at [474, 127] on input "**********" at bounding box center [540, 128] width 237 height 35
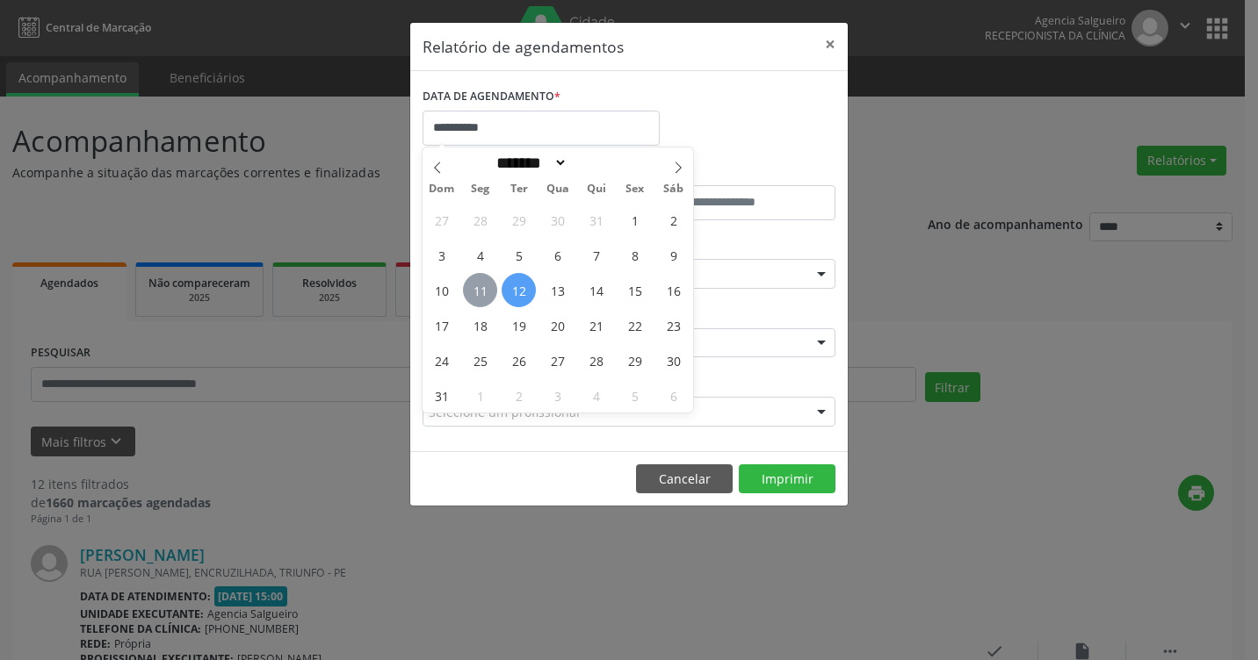
click at [483, 280] on span "11" at bounding box center [480, 290] width 34 height 34
type input "**********"
click at [483, 280] on span "11" at bounding box center [480, 290] width 34 height 34
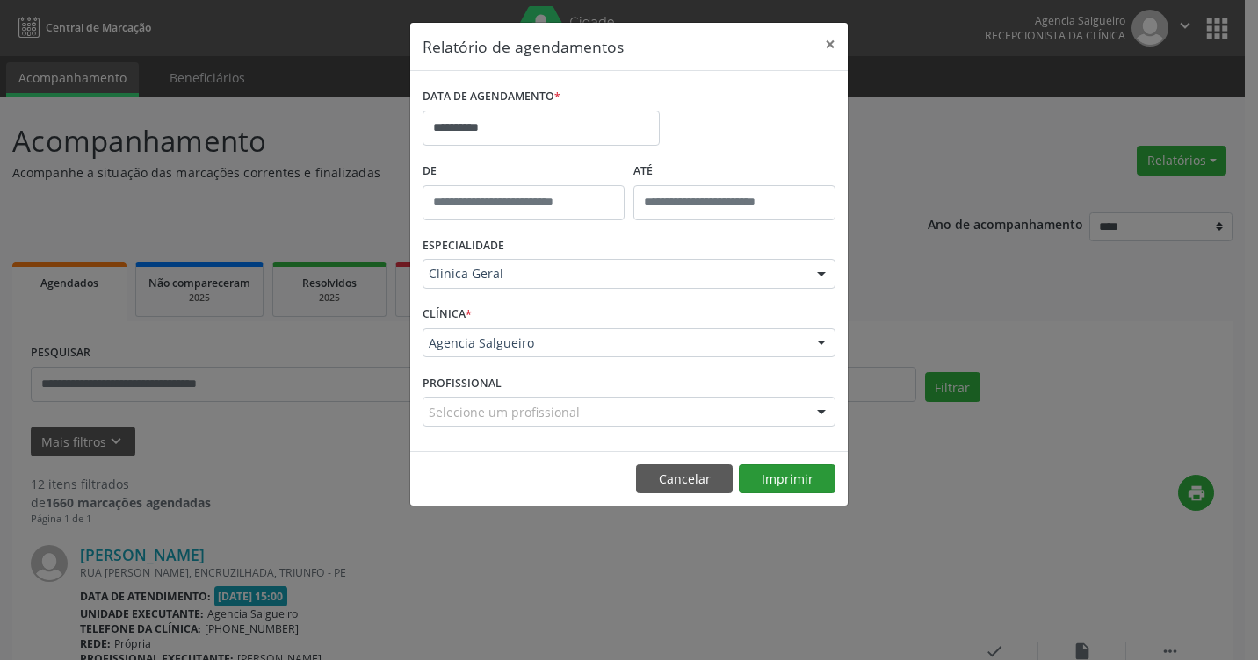
drag, startPoint x: 819, startPoint y: 463, endPoint x: 807, endPoint y: 466, distance: 12.6
click at [819, 464] on footer "Cancelar Imprimir" at bounding box center [628, 478] width 437 height 55
click at [807, 466] on button "Imprimir" at bounding box center [787, 480] width 97 height 30
